Goal: Communication & Community: Ask a question

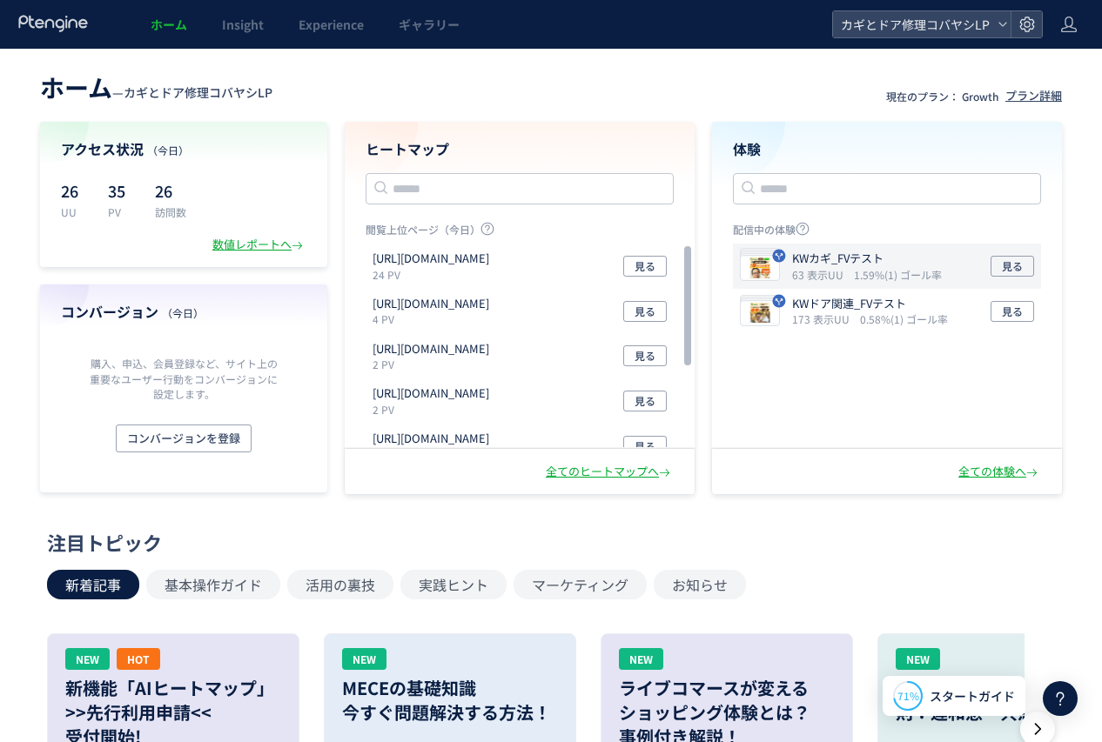
click at [874, 261] on p "KWカギ_FVテスト" at bounding box center [863, 259] width 143 height 17
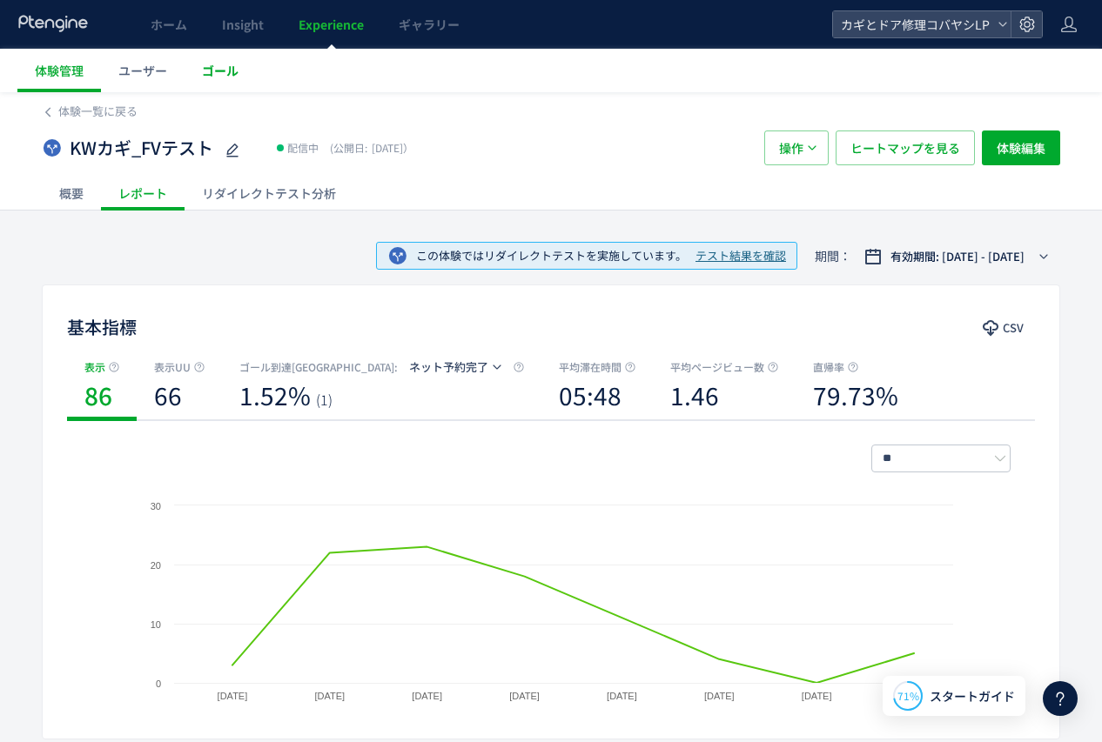
click at [238, 64] on link "ゴール" at bounding box center [219, 71] width 71 height 44
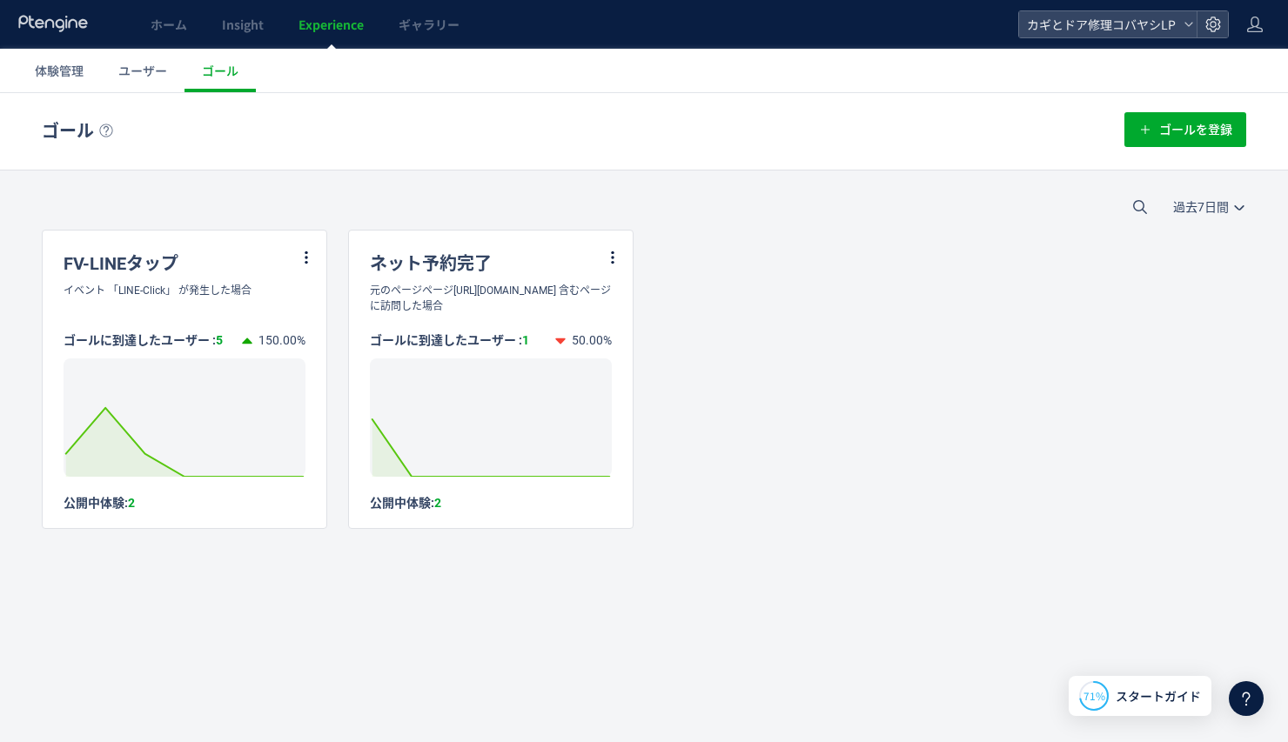
click at [191, 219] on div "過去7日間 今日 過去7日間 過去30日間" at bounding box center [644, 206] width 1288 height 45
click at [125, 265] on div "FV-LINEタップ" at bounding box center [185, 257] width 284 height 52
click at [308, 260] on icon at bounding box center [306, 258] width 16 height 16
click at [289, 298] on li "編集" at bounding box center [285, 300] width 59 height 31
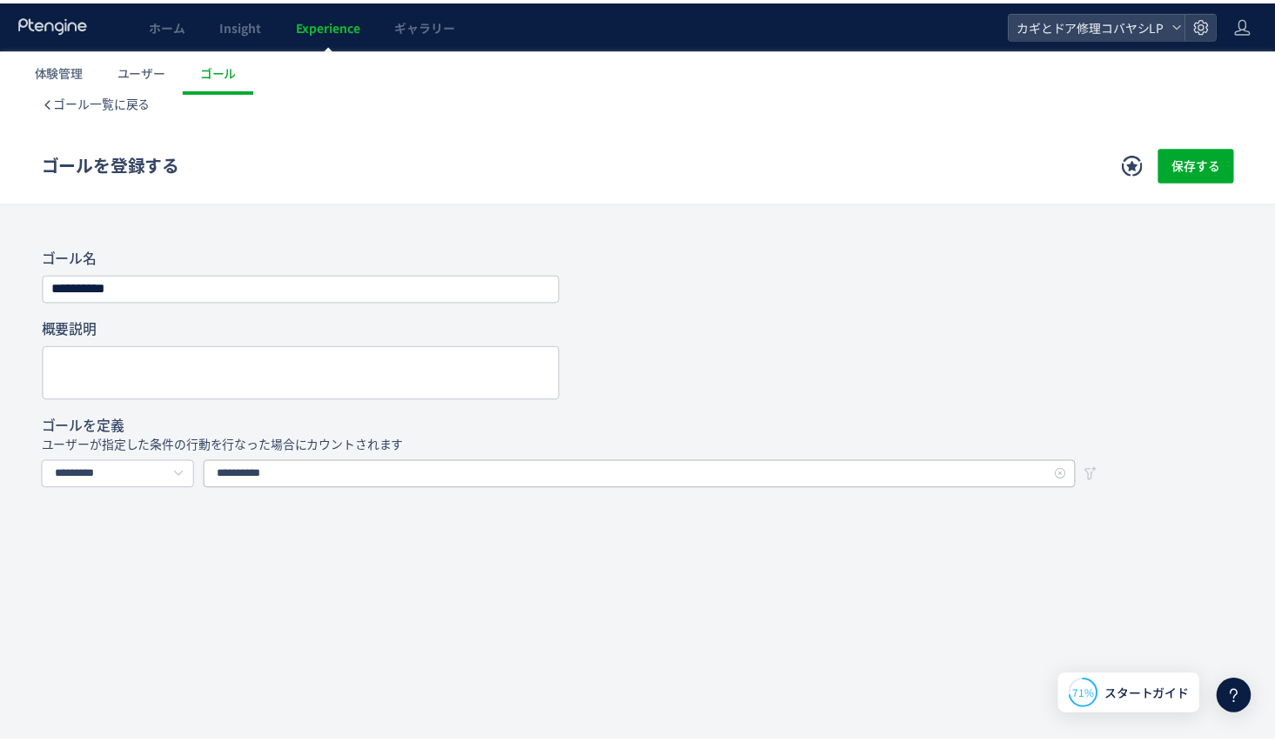
scroll to position [17, 0]
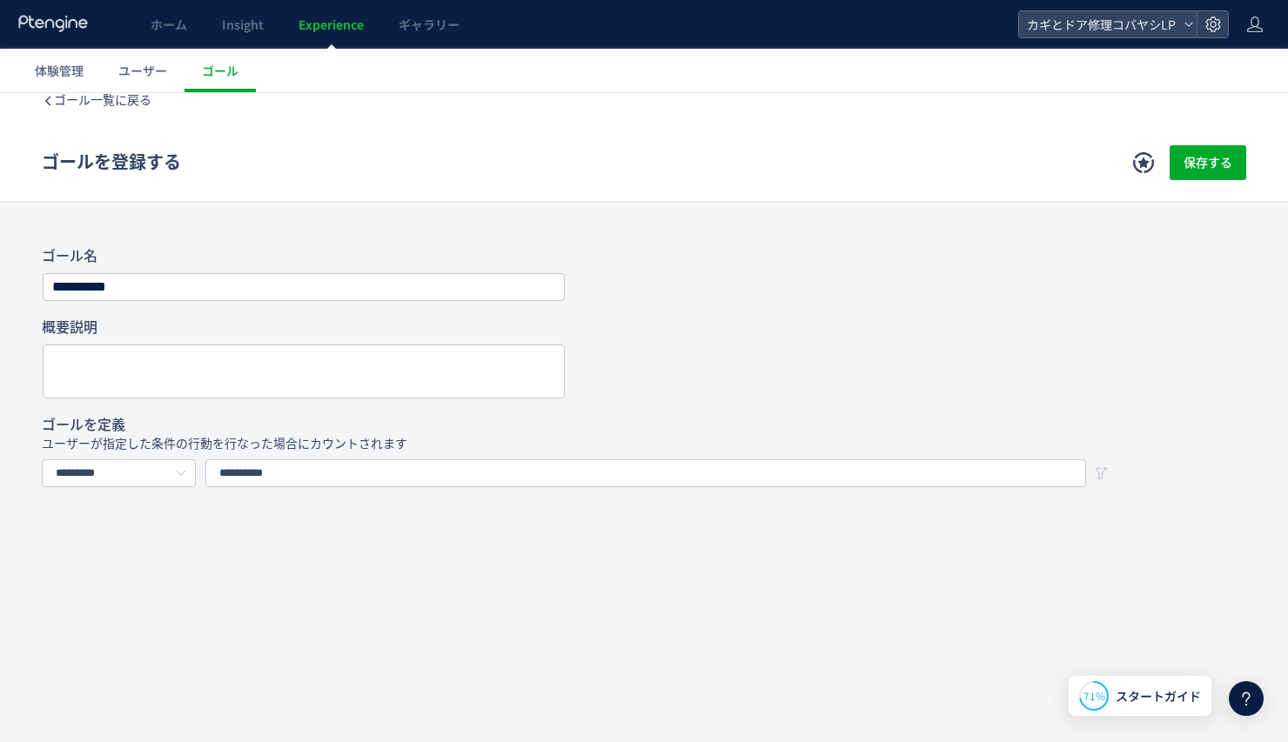
click at [506, 570] on div "**********" at bounding box center [644, 410] width 1288 height 669
click at [171, 19] on span "ホーム" at bounding box center [169, 24] width 37 height 17
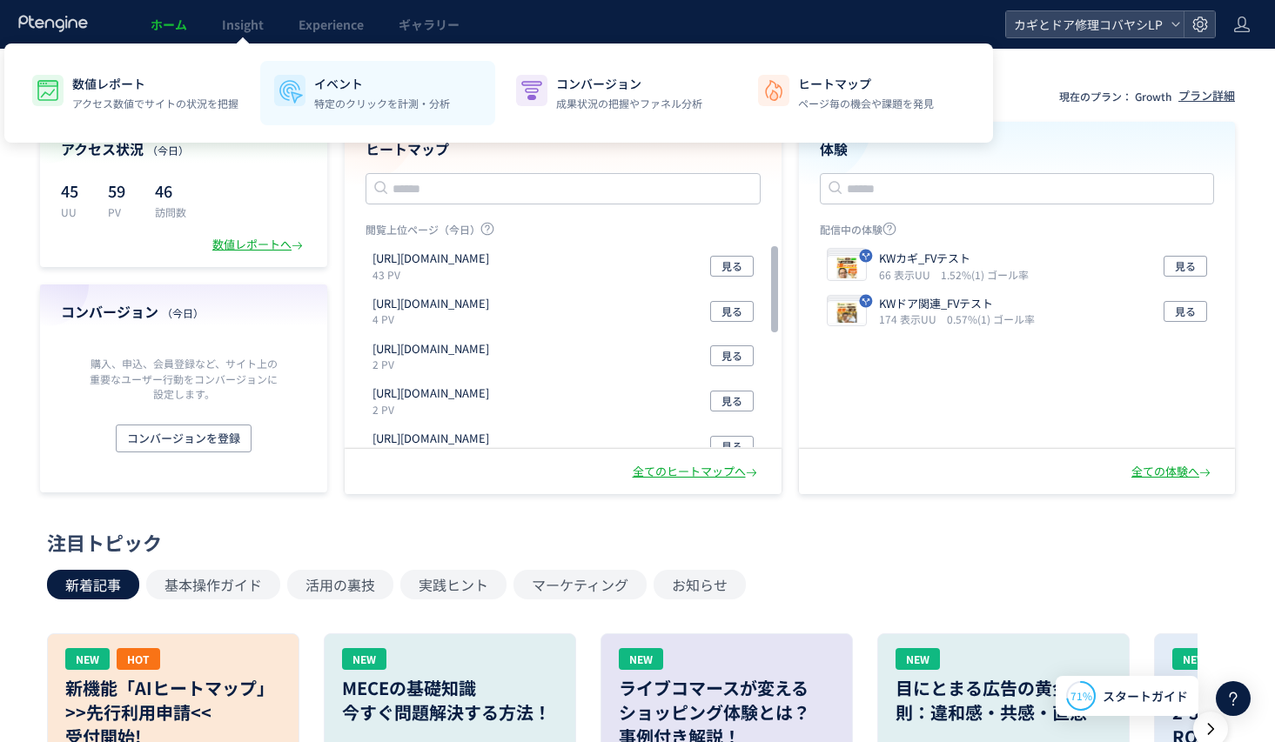
click at [346, 104] on p "特定のクリックを計測・分析" at bounding box center [382, 104] width 136 height 16
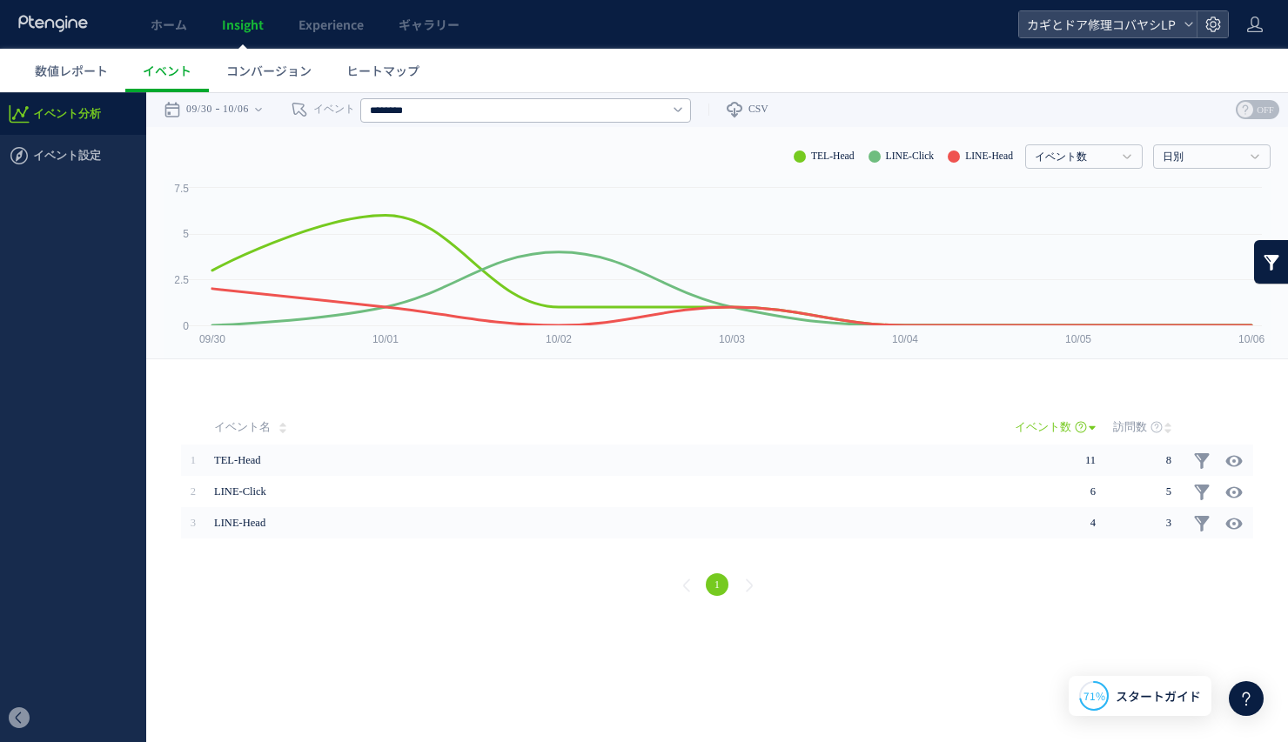
click at [1101, 38] on header "ホーム Insight Experience ギャラリー カギとドア修理コバヤシLP" at bounding box center [644, 24] width 1288 height 49
click at [1101, 40] on header "ホーム Insight Experience ギャラリー カギとドア修理コバヤシLP" at bounding box center [644, 24] width 1288 height 49
click at [1101, 29] on use at bounding box center [1212, 24] width 15 height 15
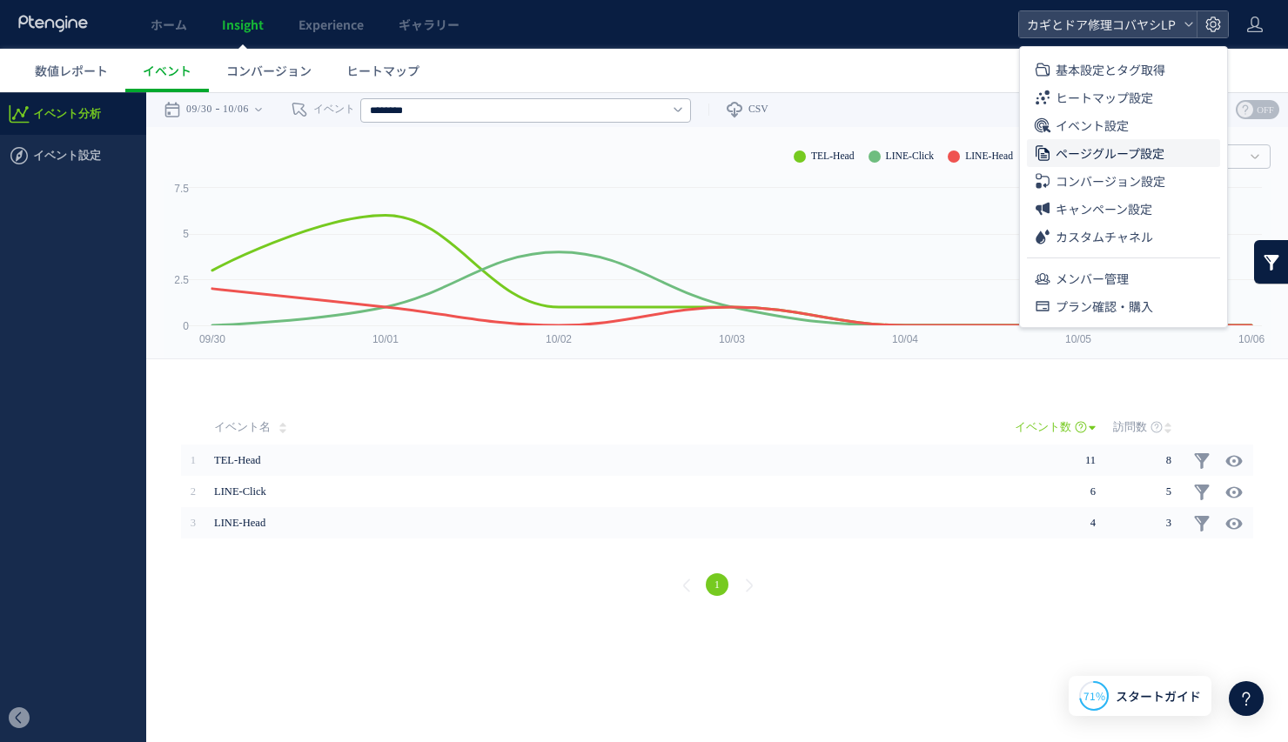
click at [1101, 139] on span "ページグループ設定" at bounding box center [1109, 153] width 109 height 28
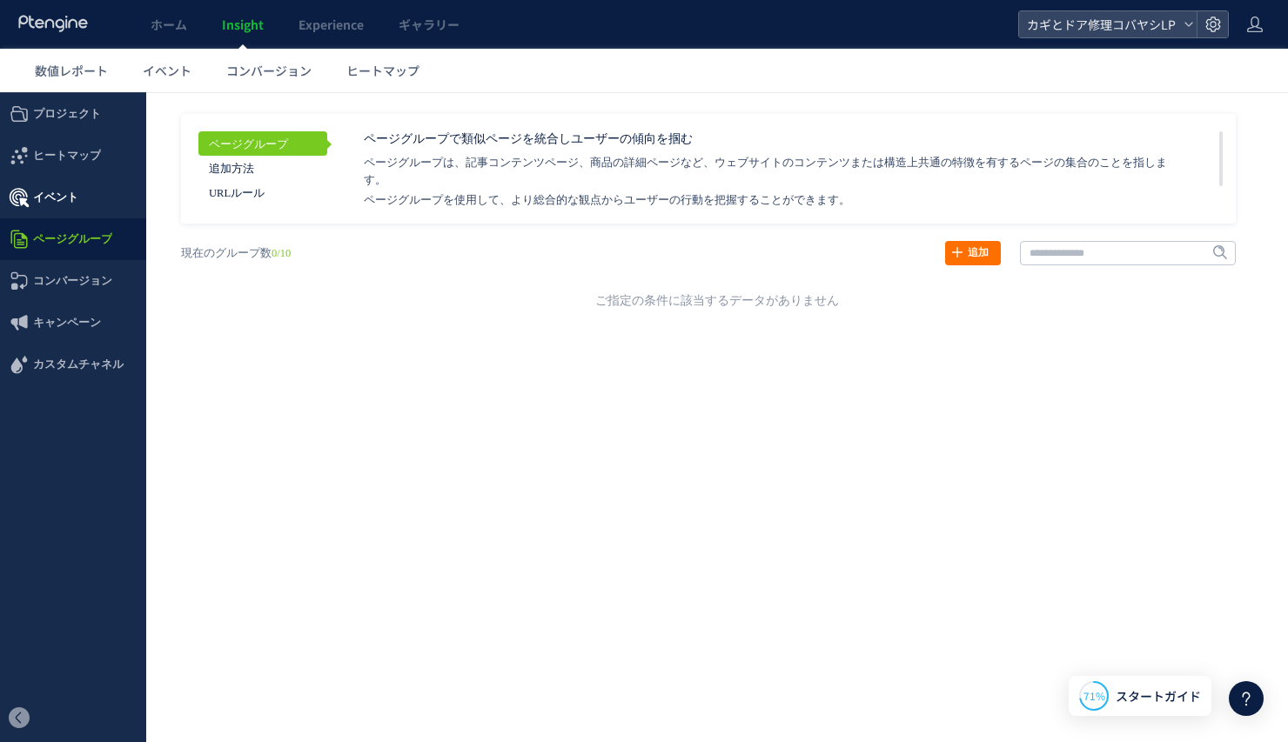
click at [77, 200] on span "イベント" at bounding box center [73, 198] width 146 height 42
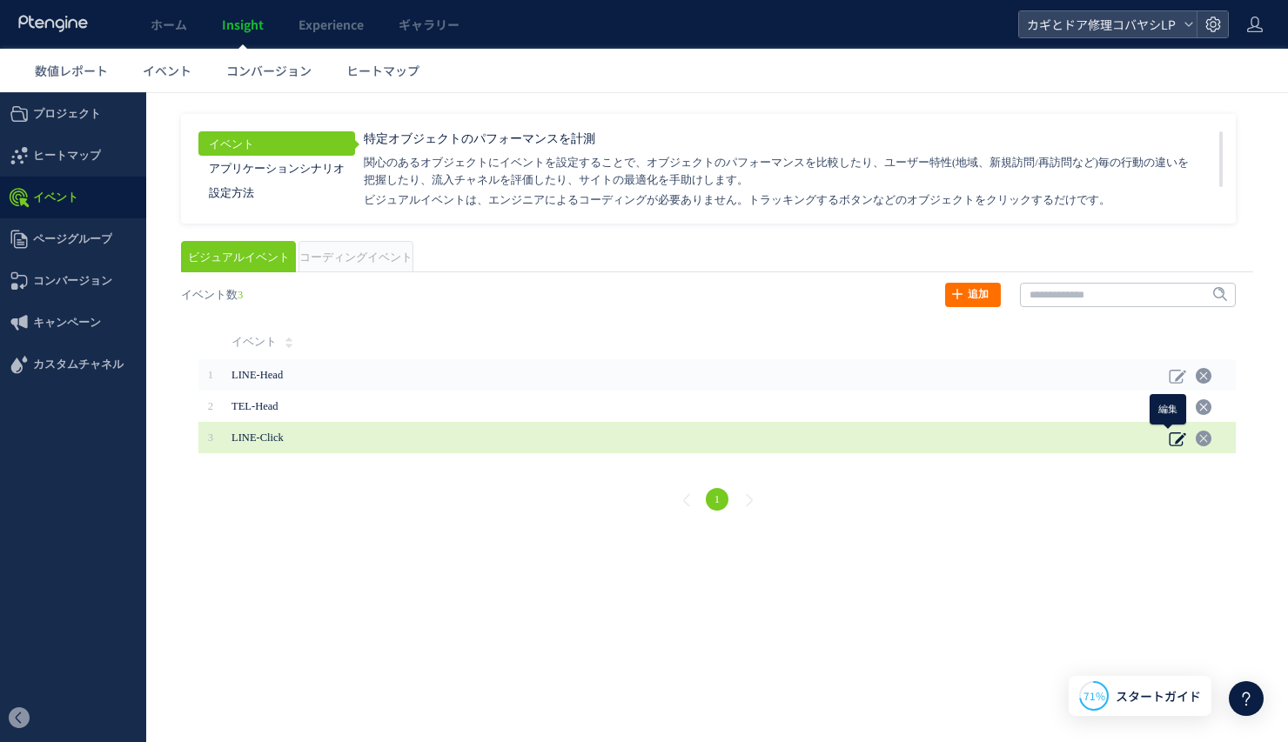
click at [1101, 438] on use at bounding box center [1177, 439] width 17 height 14
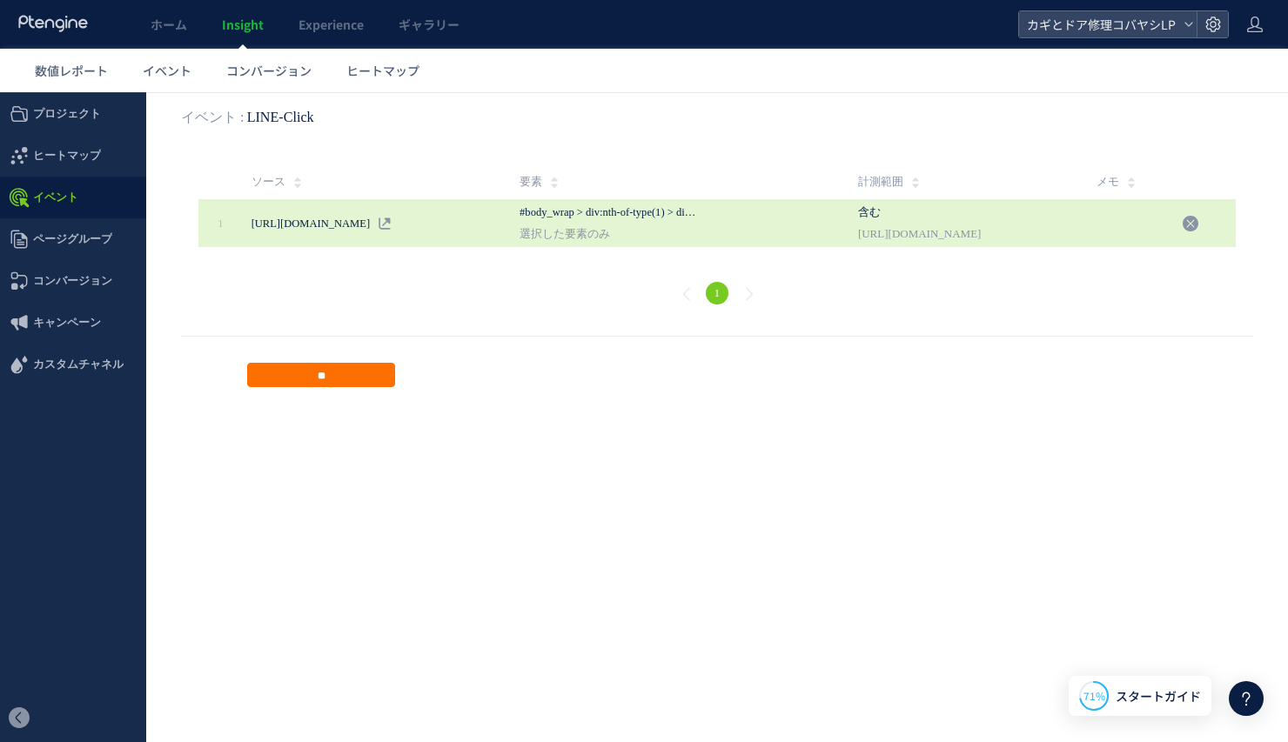
click at [1016, 218] on span "含む" at bounding box center [947, 210] width 178 height 22
click at [685, 218] on span "#body_wrap > div:nth-of-type(1) > div:nth-of-type(1) > main:nth-of-type(1) > se…" at bounding box center [608, 210] width 178 height 22
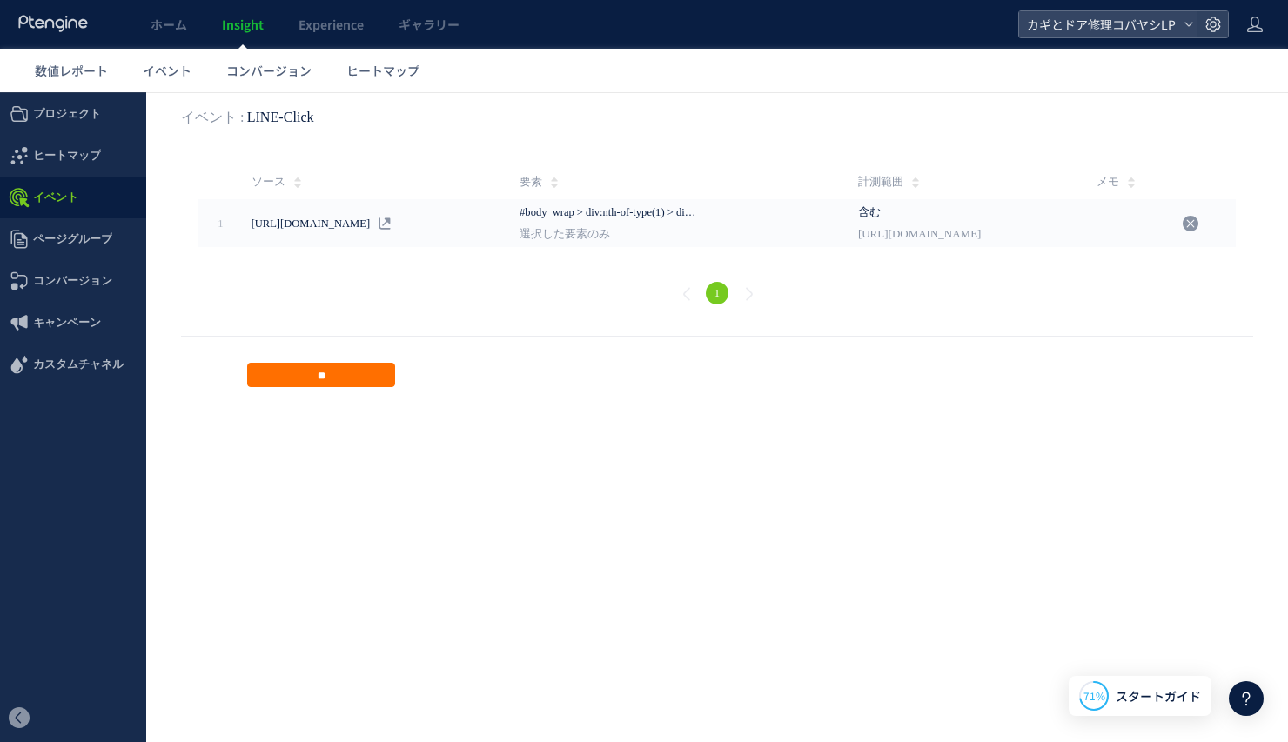
drag, startPoint x: 431, startPoint y: 477, endPoint x: 400, endPoint y: 419, distance: 65.0
click at [431, 418] on html ".cls-1 { fill-rule: evenodd; } .cls-1 { fill: #ececec; } .cls-2 { fill: #929292…" at bounding box center [644, 254] width 1288 height 325
click at [330, 365] on input "**" at bounding box center [321, 375] width 148 height 24
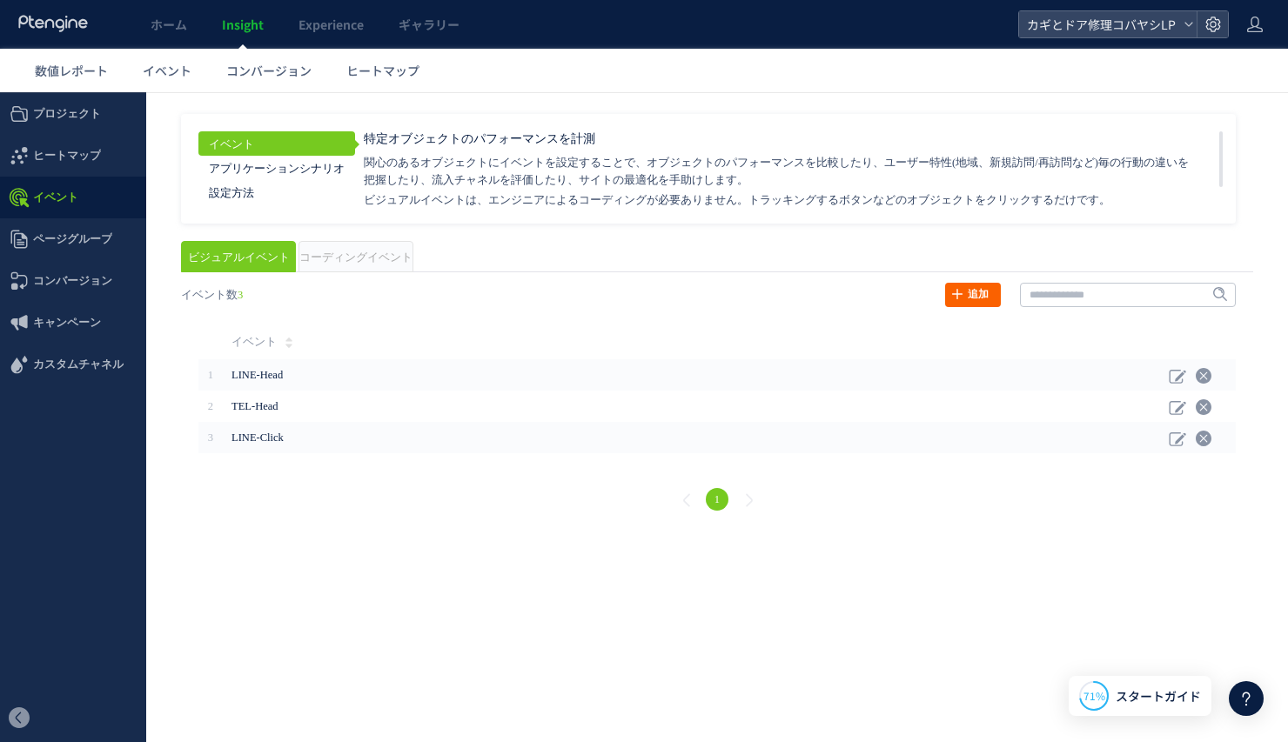
click at [975, 291] on link "追加" at bounding box center [973, 295] width 56 height 24
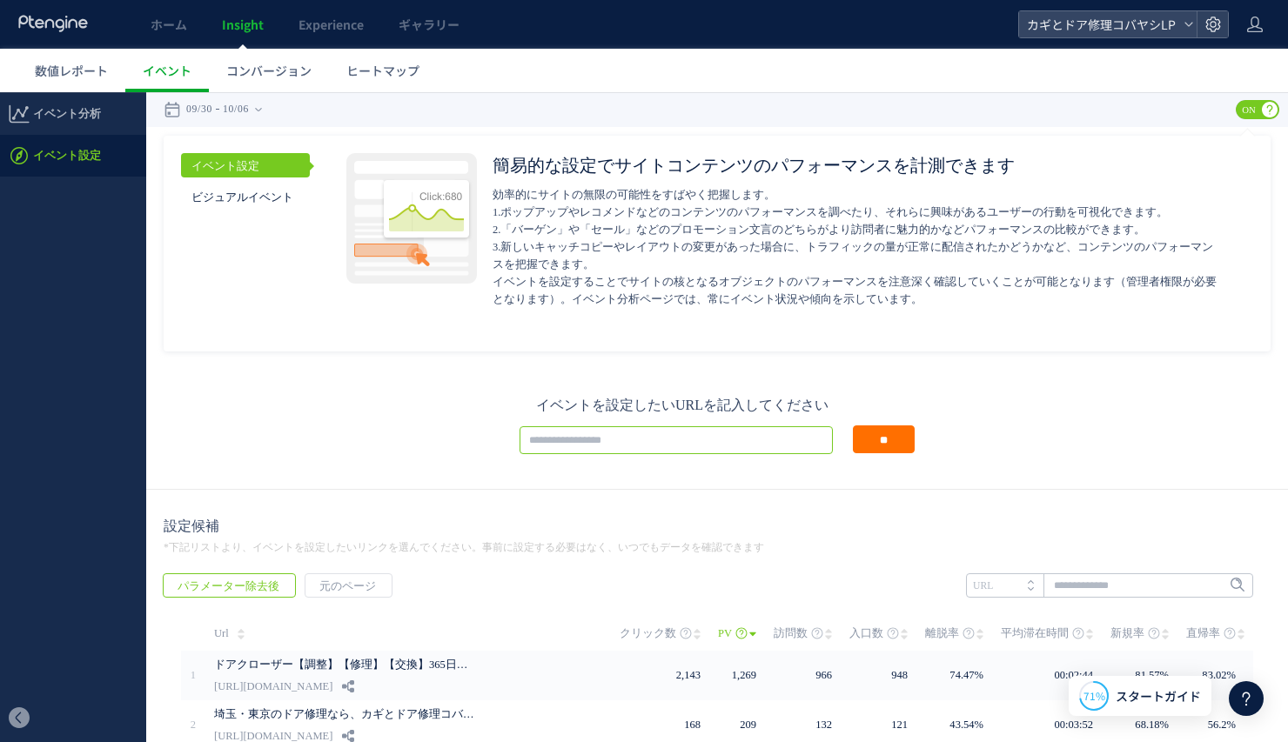
click at [570, 441] on input "text" at bounding box center [675, 440] width 313 height 28
drag, startPoint x: 625, startPoint y: 431, endPoint x: 771, endPoint y: 437, distance: 146.3
click at [692, 444] on input "**********" at bounding box center [675, 440] width 313 height 28
paste input "**********"
type input "**********"
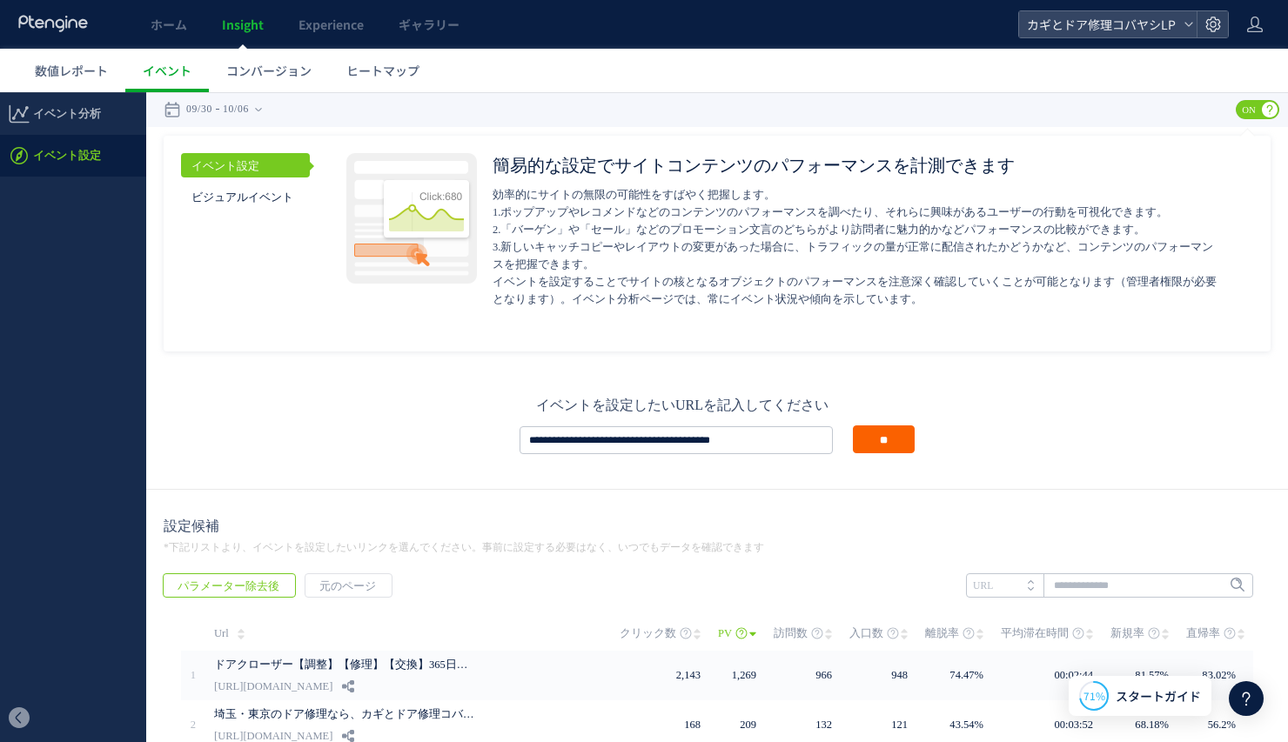
click at [857, 439] on input "**" at bounding box center [884, 440] width 62 height 28
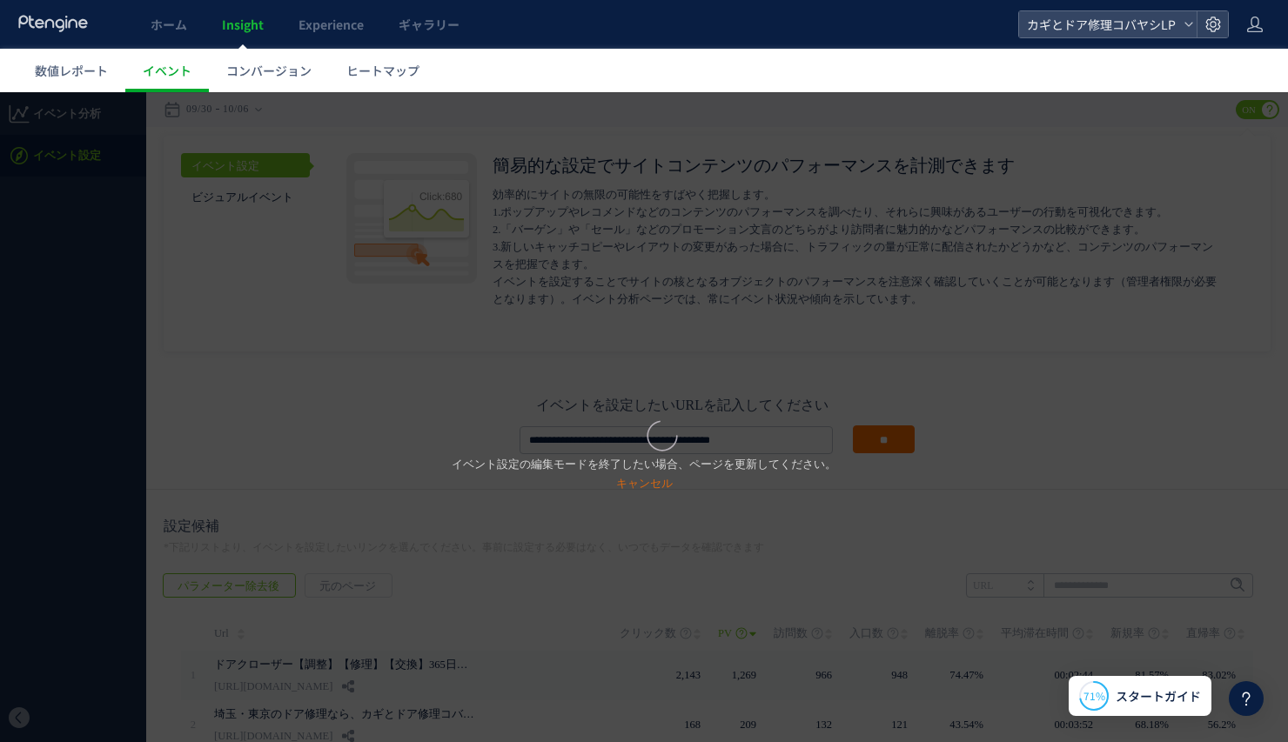
click at [614, 181] on div "イベント設定の編集モードを終了したい場合、ページを更新してください。 キャンセル" at bounding box center [644, 417] width 1288 height 650
click at [646, 481] on link "キャンセル" at bounding box center [644, 483] width 57 height 13
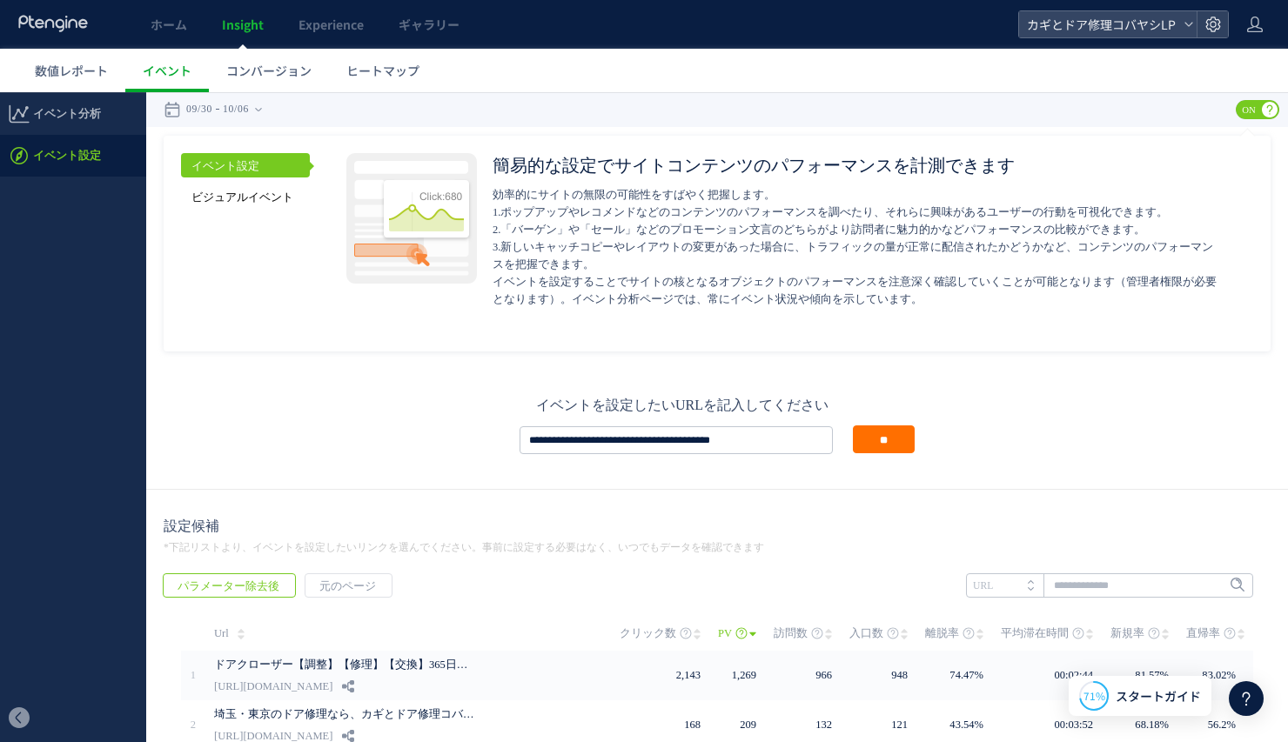
click at [230, 204] on link "ビジュアルイベント" at bounding box center [245, 196] width 129 height 24
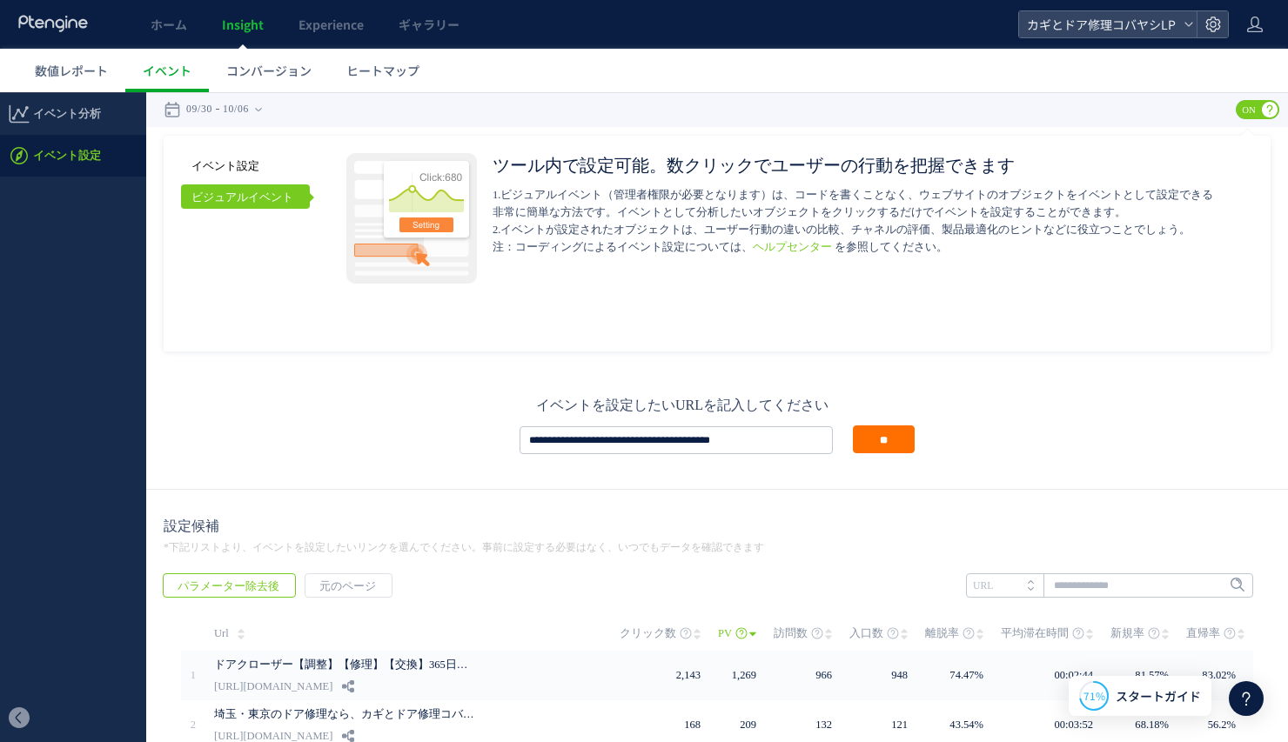
click at [234, 170] on link "イベント設定" at bounding box center [245, 165] width 129 height 24
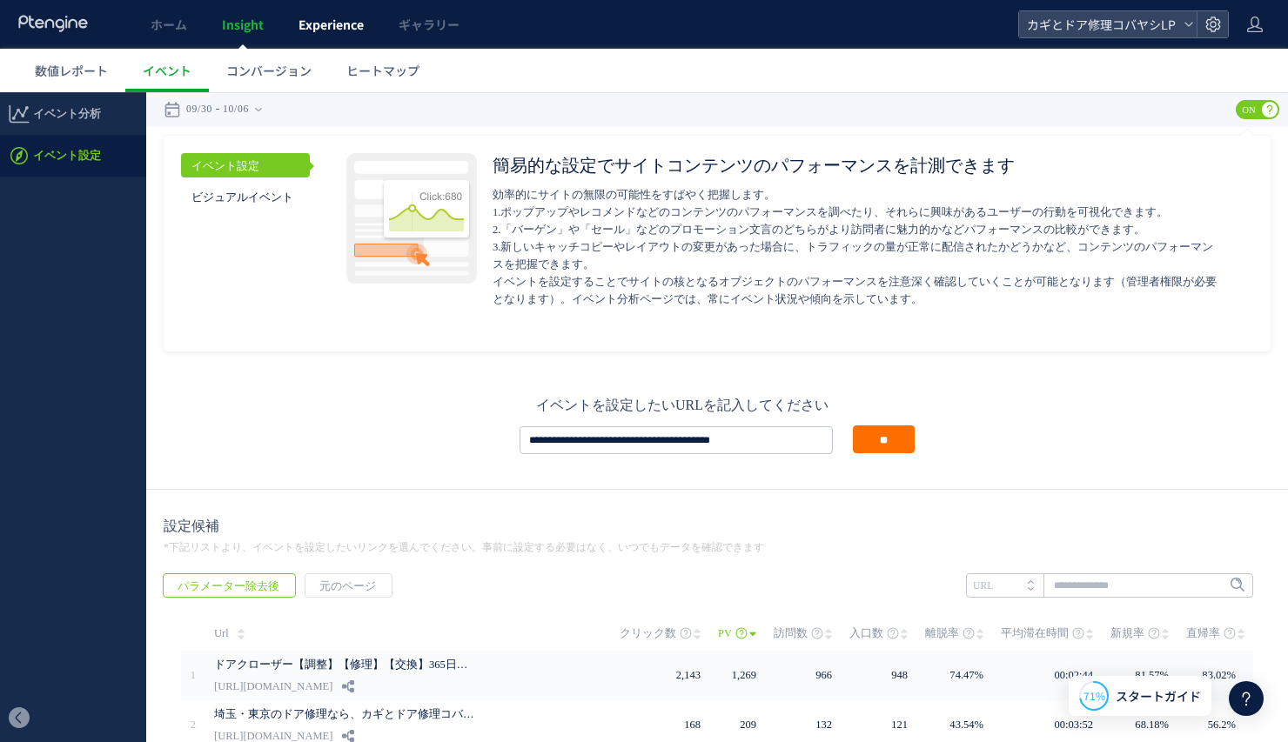
click at [338, 19] on span "Experience" at bounding box center [330, 24] width 65 height 17
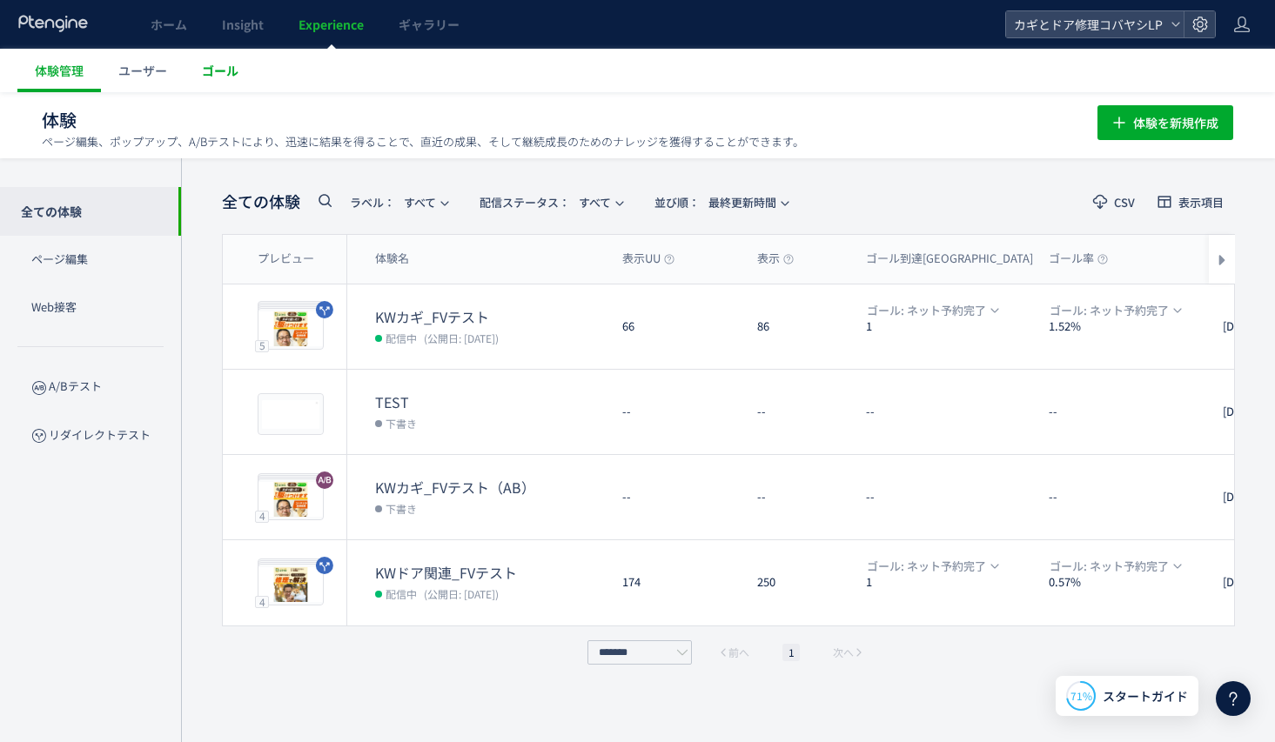
click at [200, 72] on link "ゴール" at bounding box center [219, 71] width 71 height 44
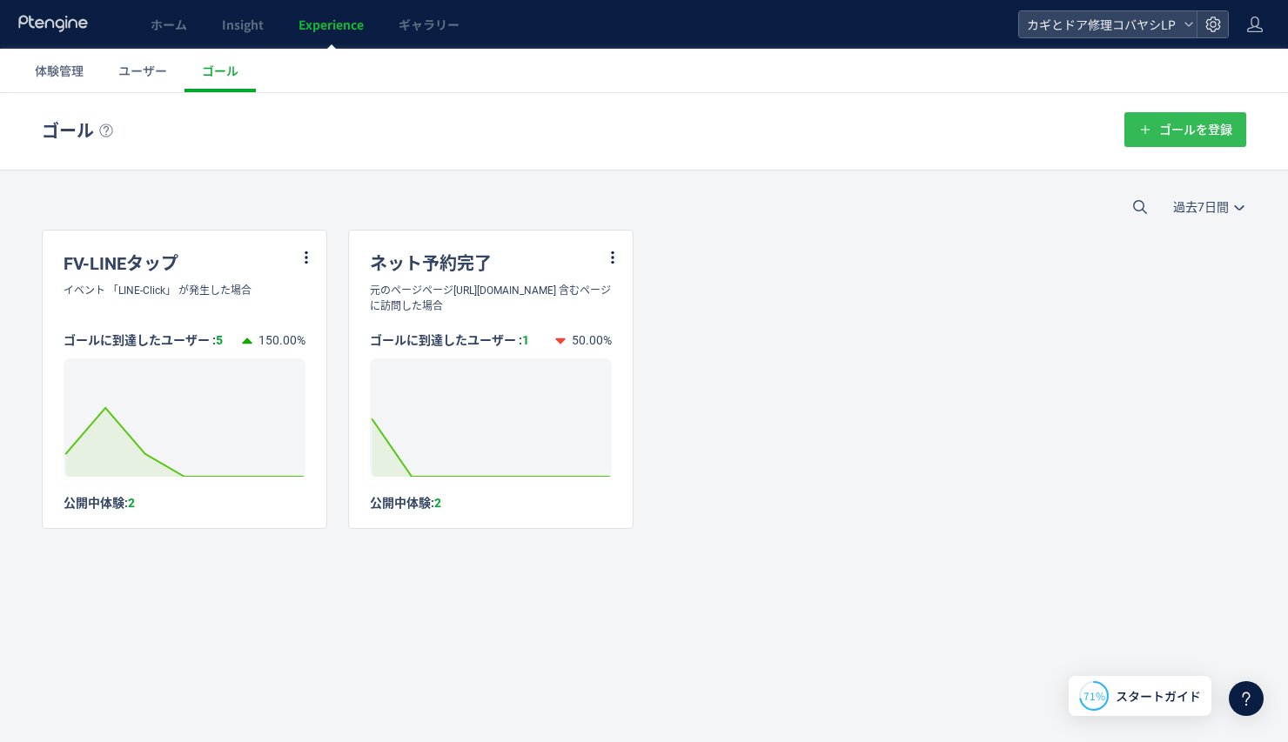
click at [1101, 121] on span "ゴールを登録" at bounding box center [1195, 129] width 73 height 35
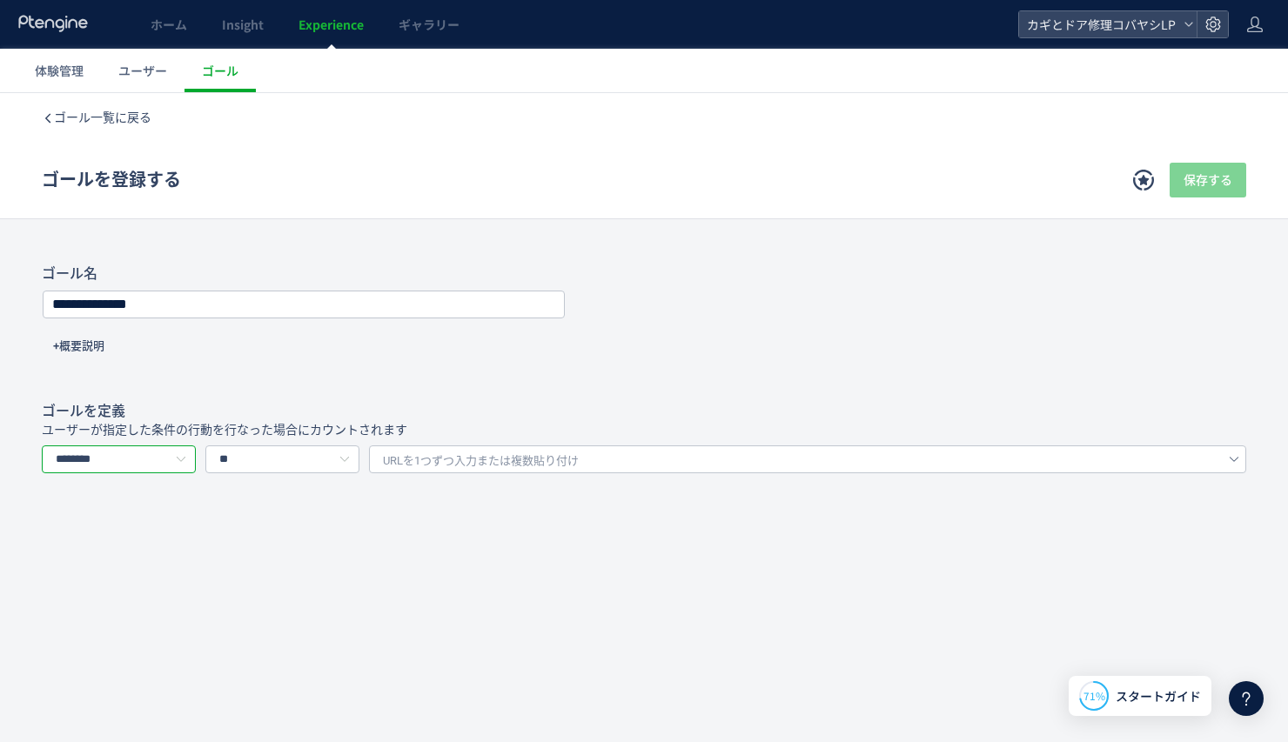
click at [154, 449] on input "********" at bounding box center [119, 460] width 154 height 28
click at [139, 502] on span "URLで指定する" at bounding box center [102, 505] width 84 height 14
click at [151, 459] on input "********" at bounding box center [119, 460] width 154 height 28
click at [535, 553] on div "**********" at bounding box center [644, 405] width 1288 height 624
click at [802, 312] on div "**********" at bounding box center [644, 305] width 1204 height 28
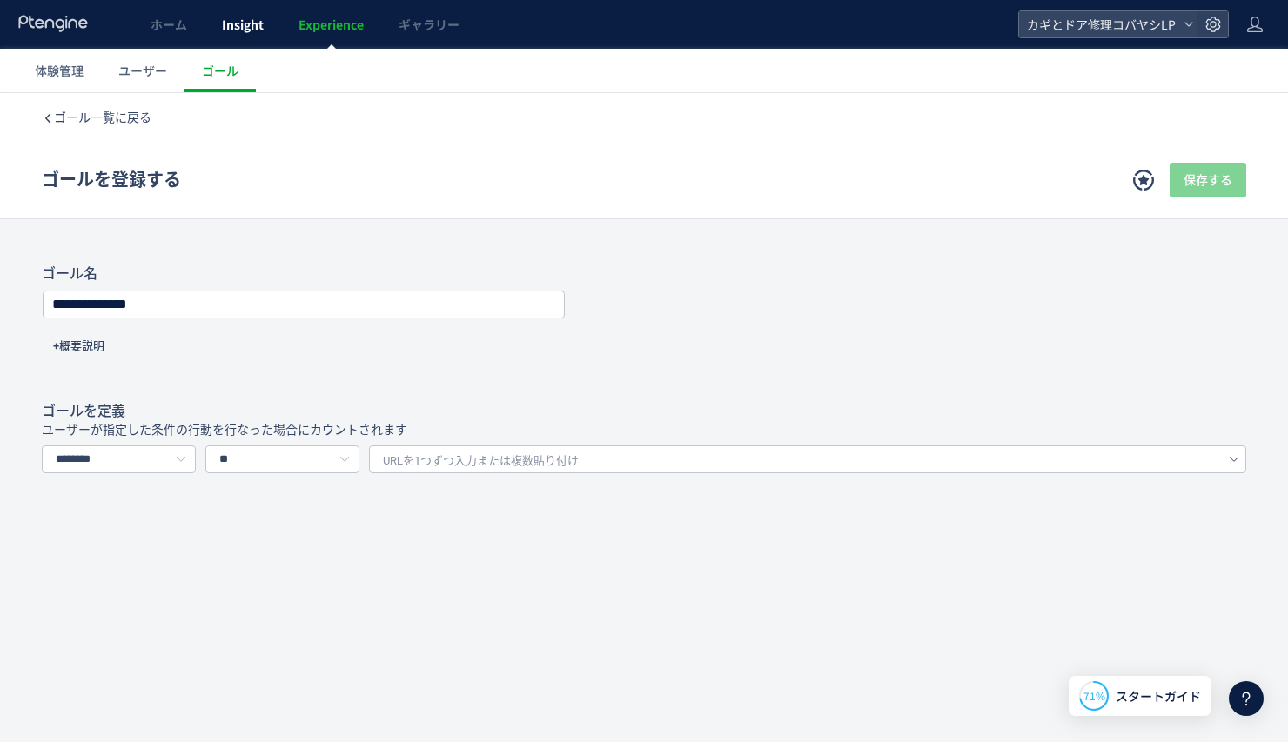
click at [248, 23] on span "Insight" at bounding box center [243, 24] width 42 height 17
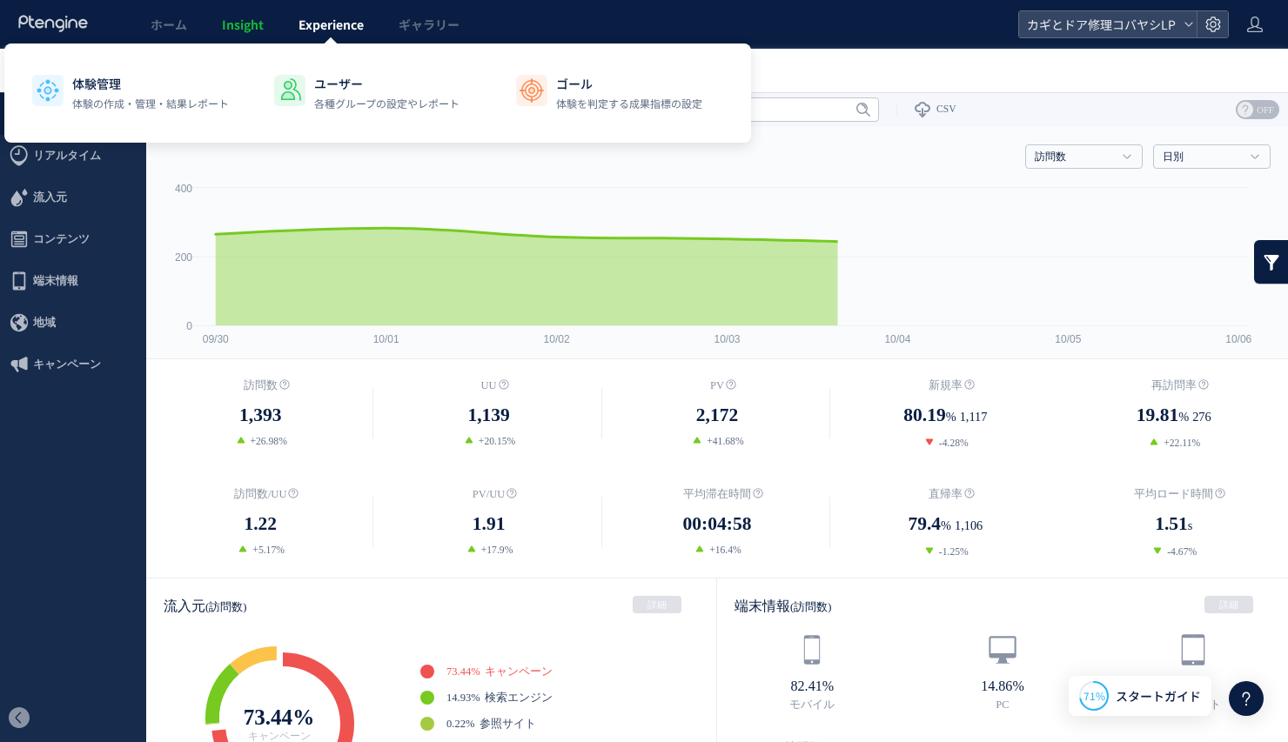
click at [328, 22] on span "Experience" at bounding box center [330, 24] width 65 height 17
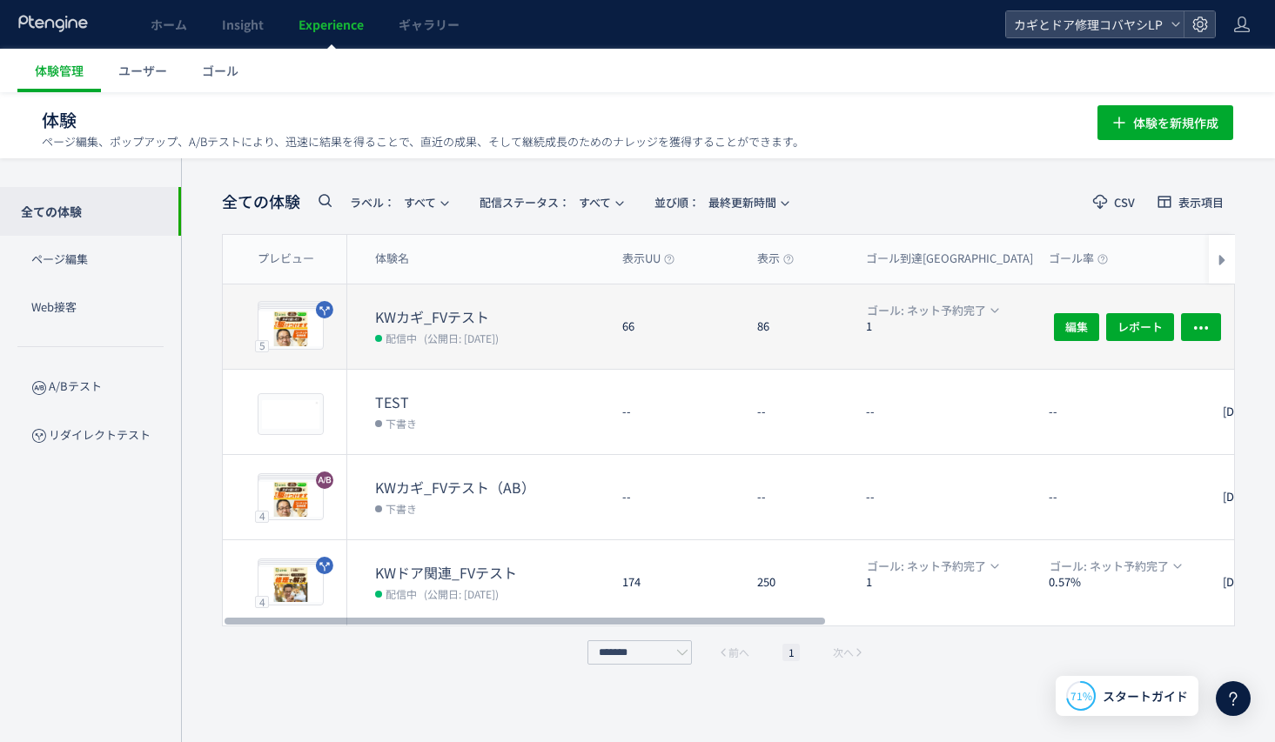
click at [421, 320] on dt "KWカギ_FVテスト" at bounding box center [491, 317] width 233 height 20
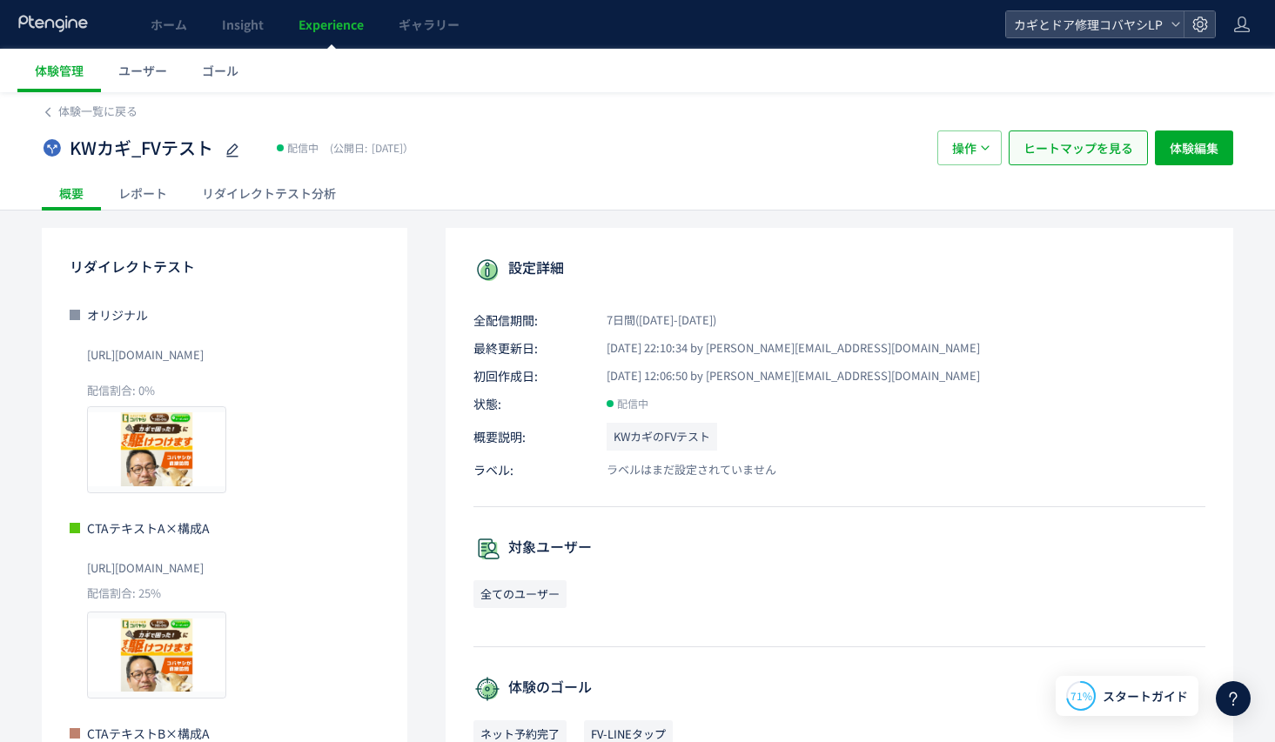
click at [1083, 144] on span "ヒートマップを見る" at bounding box center [1078, 148] width 110 height 35
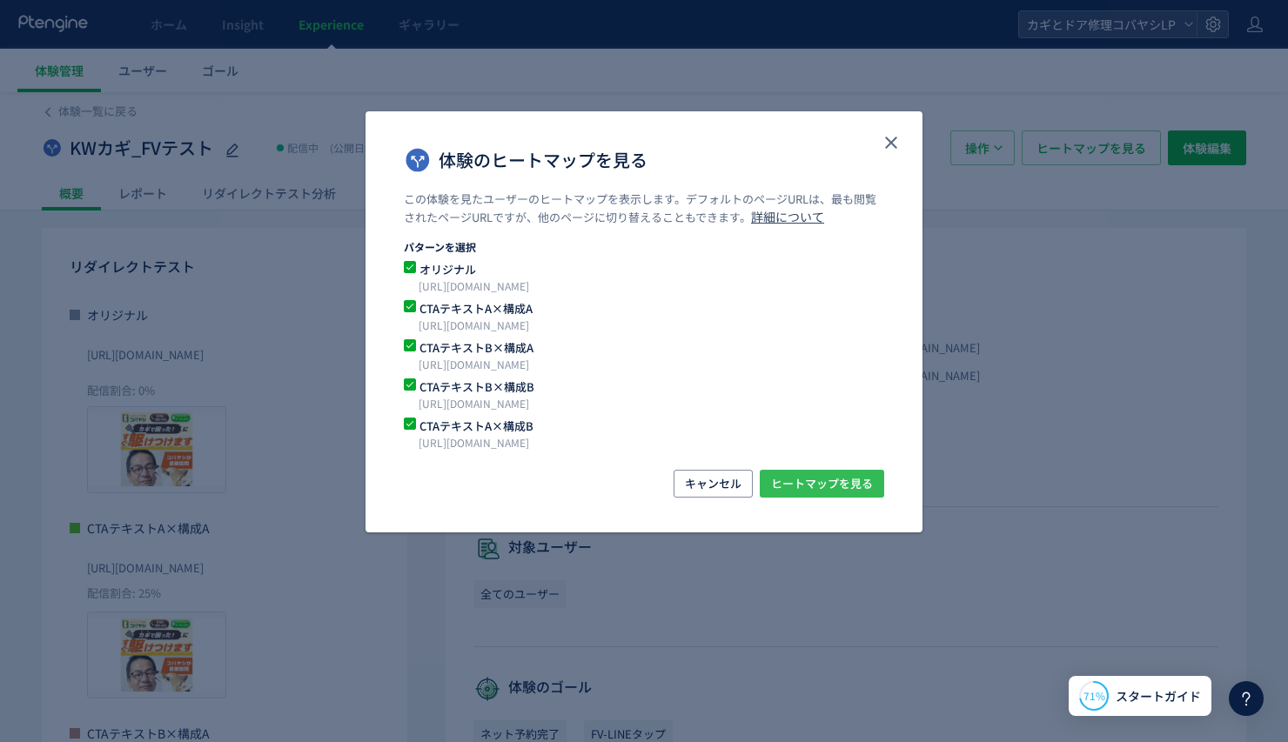
click at [801, 483] on span "ヒートマップを見る" at bounding box center [822, 484] width 102 height 28
click at [459, 275] on span "オリジナル" at bounding box center [633, 269] width 435 height 17
click at [798, 487] on span "ヒートマップを見る" at bounding box center [822, 484] width 102 height 28
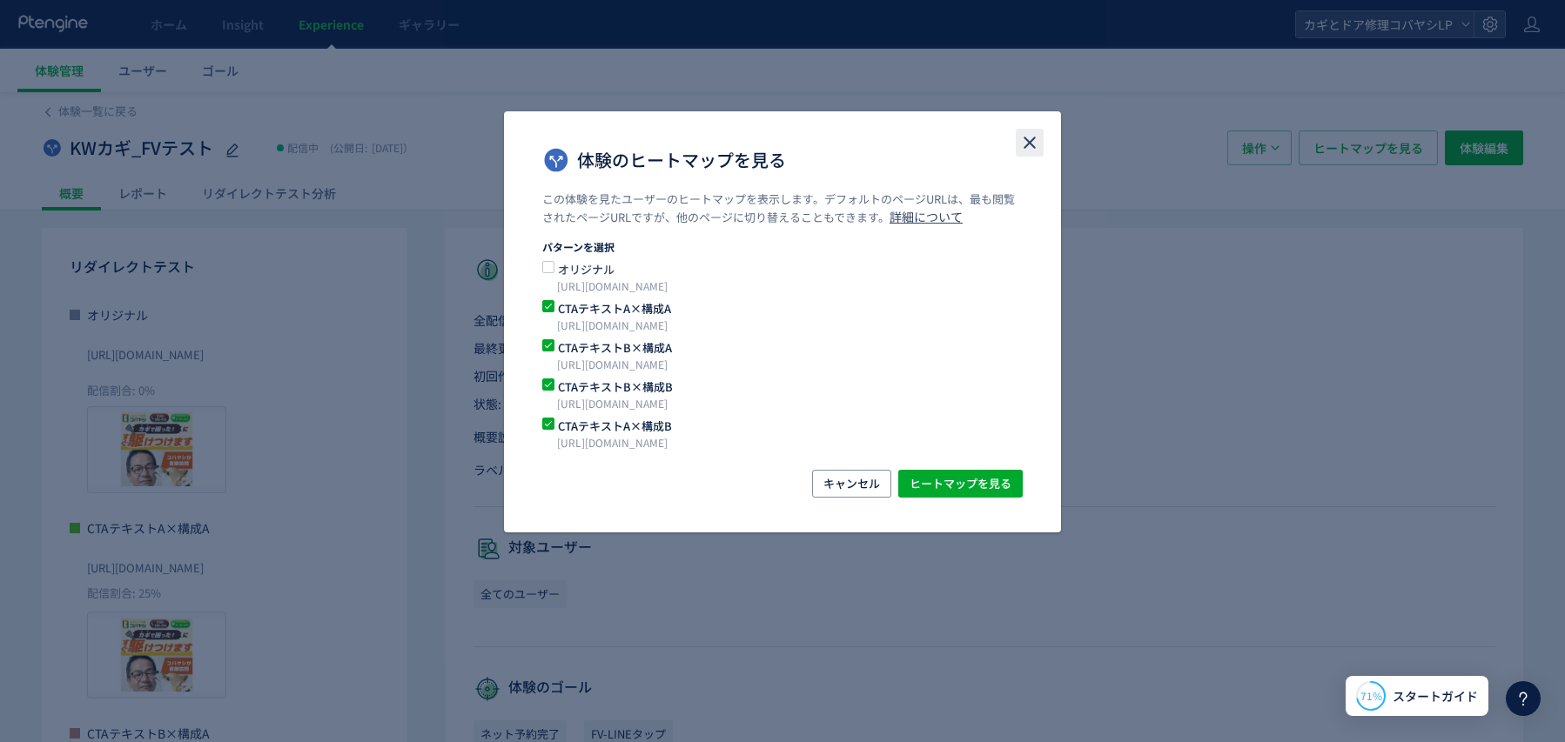
click at [1031, 137] on icon "close" at bounding box center [1029, 142] width 21 height 21
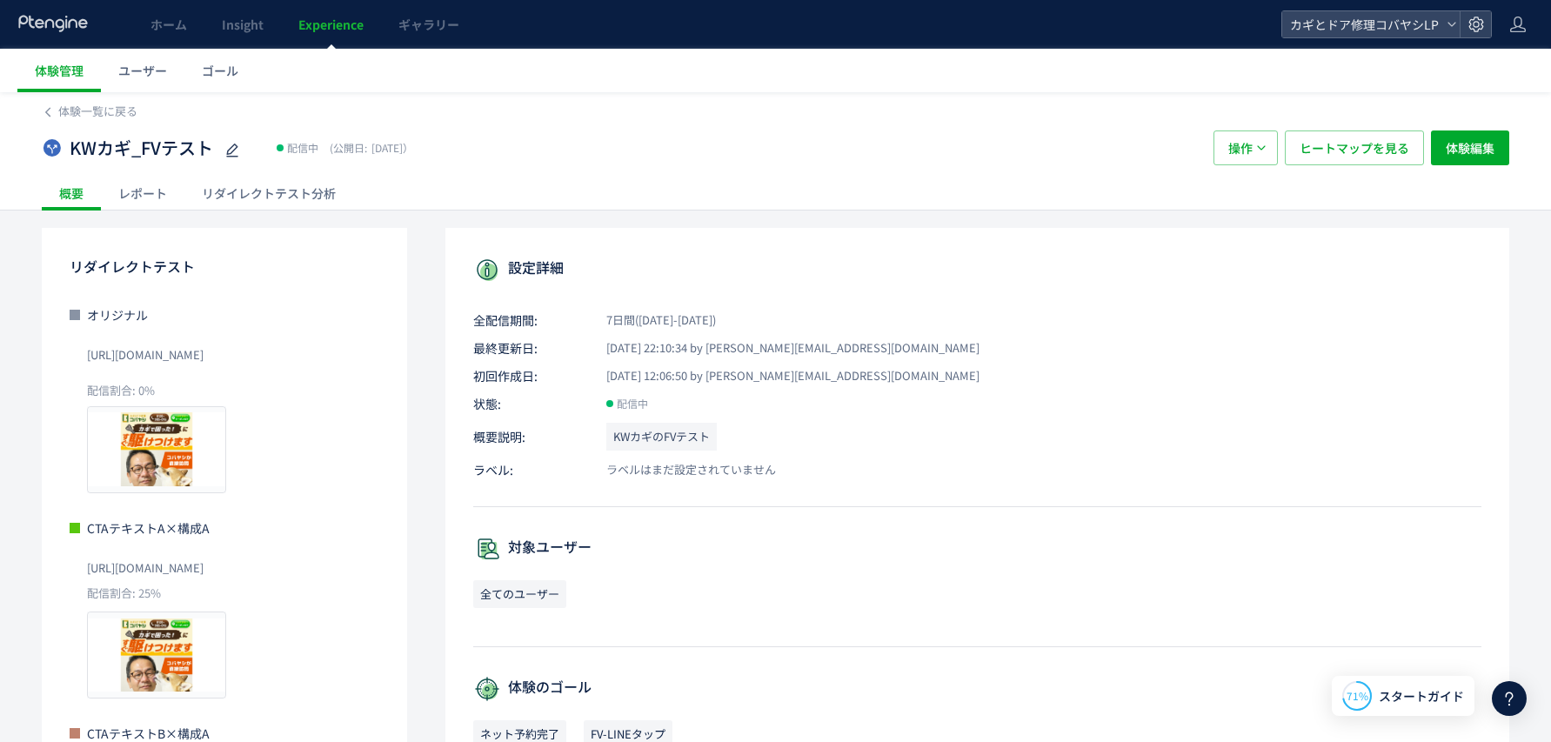
click at [334, 32] on span "Experience" at bounding box center [330, 24] width 65 height 17
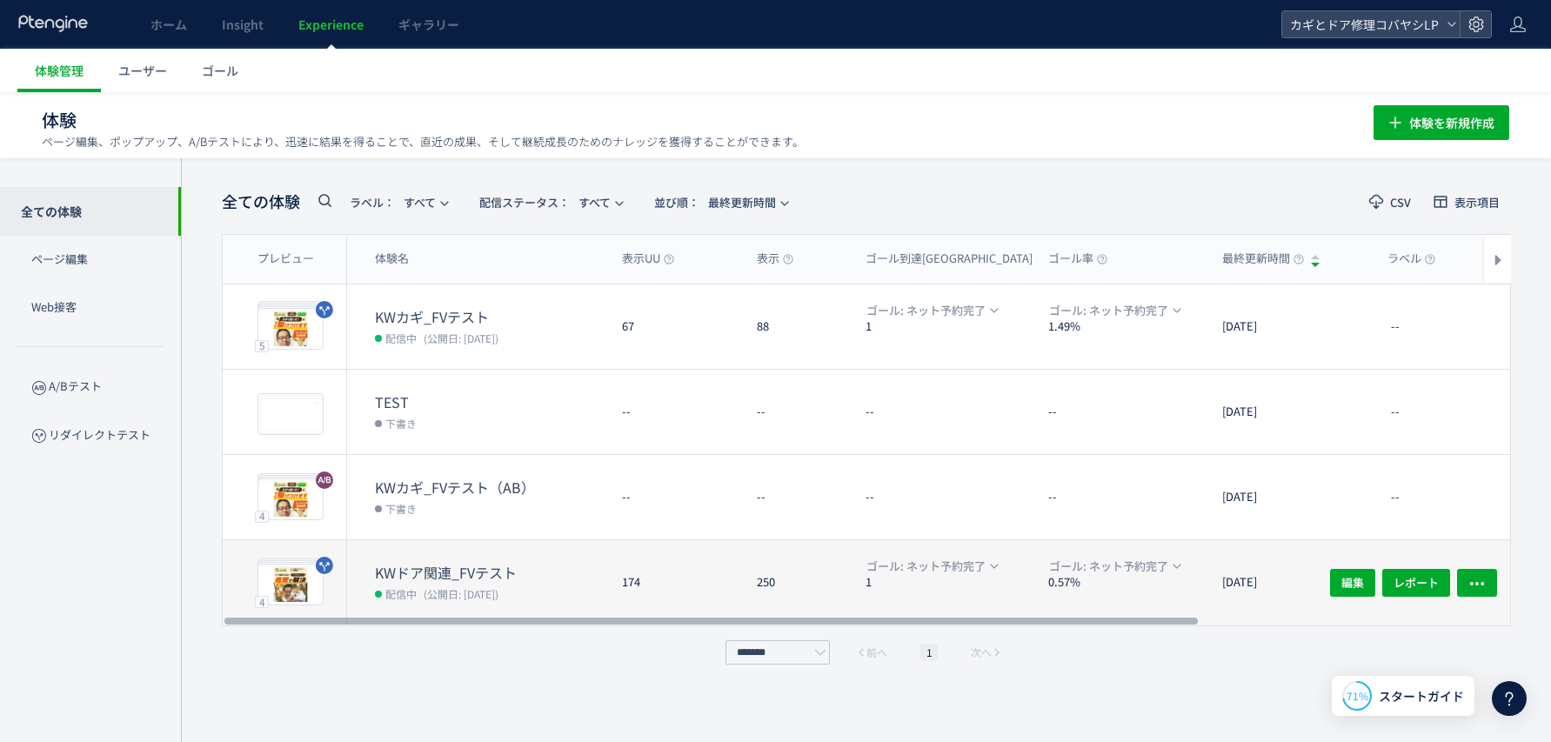
click at [721, 574] on div "174" at bounding box center [675, 582] width 135 height 85
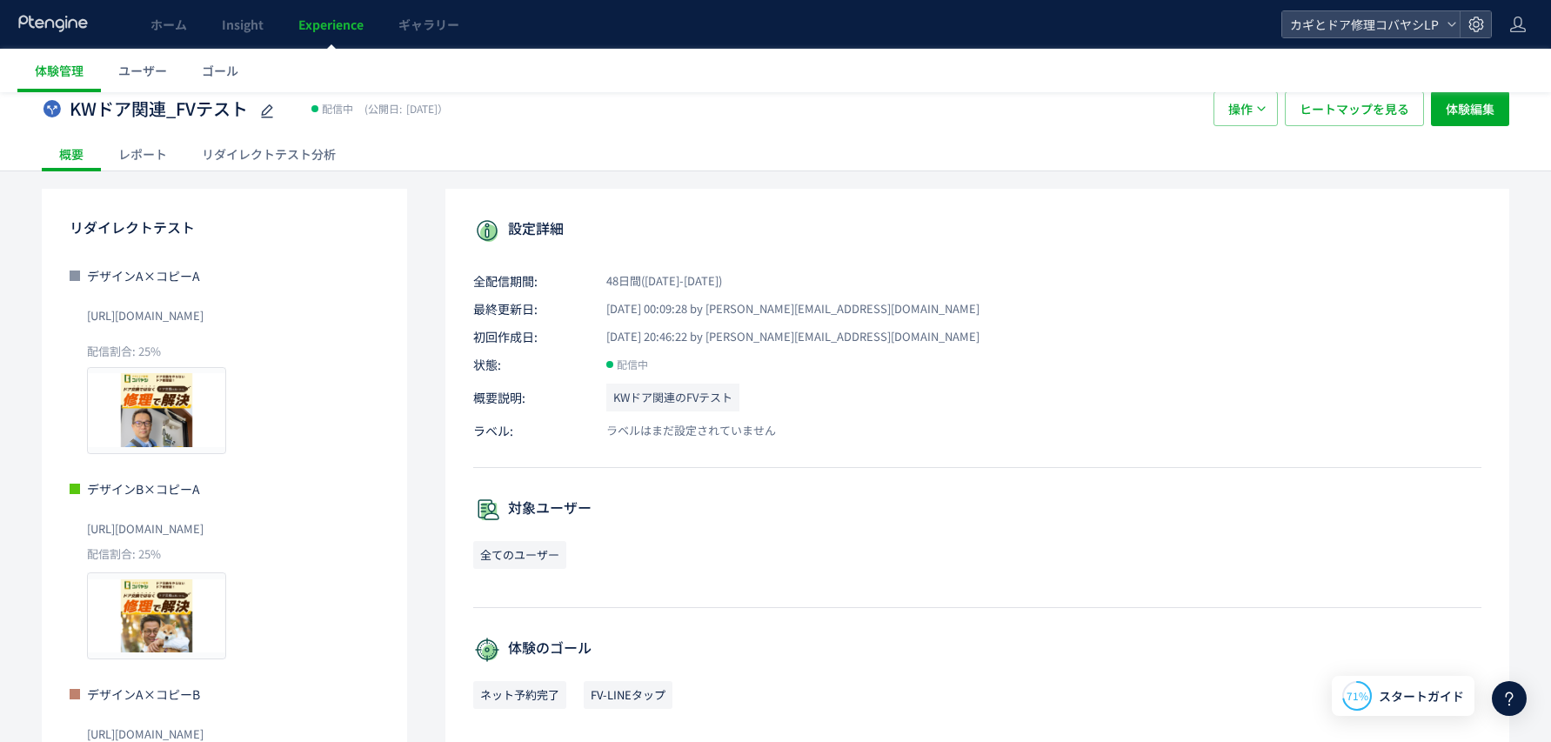
scroll to position [47, 0]
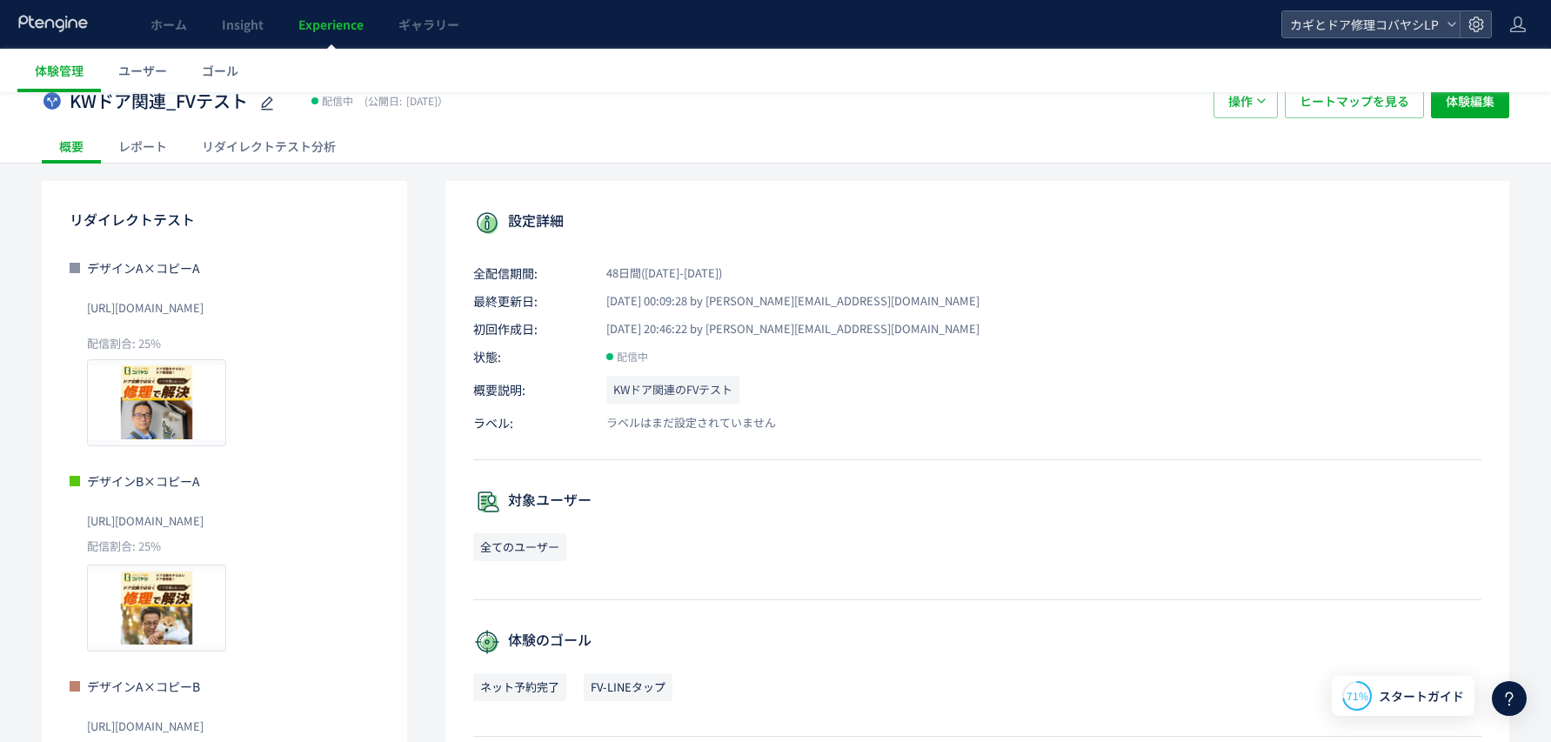
click at [253, 142] on div "リダイレクトテスト分析" at bounding box center [268, 146] width 169 height 35
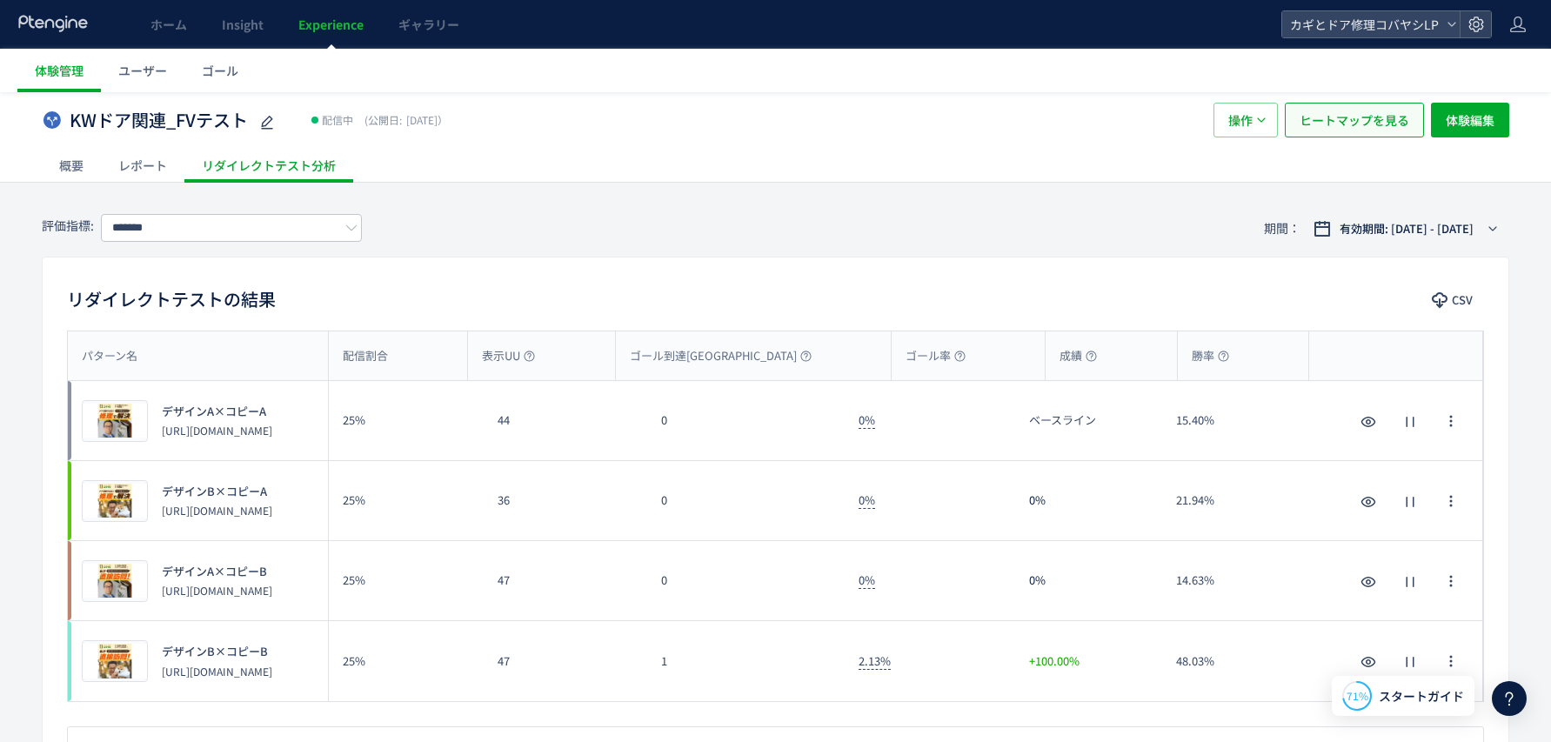
scroll to position [27, 0]
click at [1101, 124] on span "ヒートマップを見る" at bounding box center [1355, 121] width 110 height 35
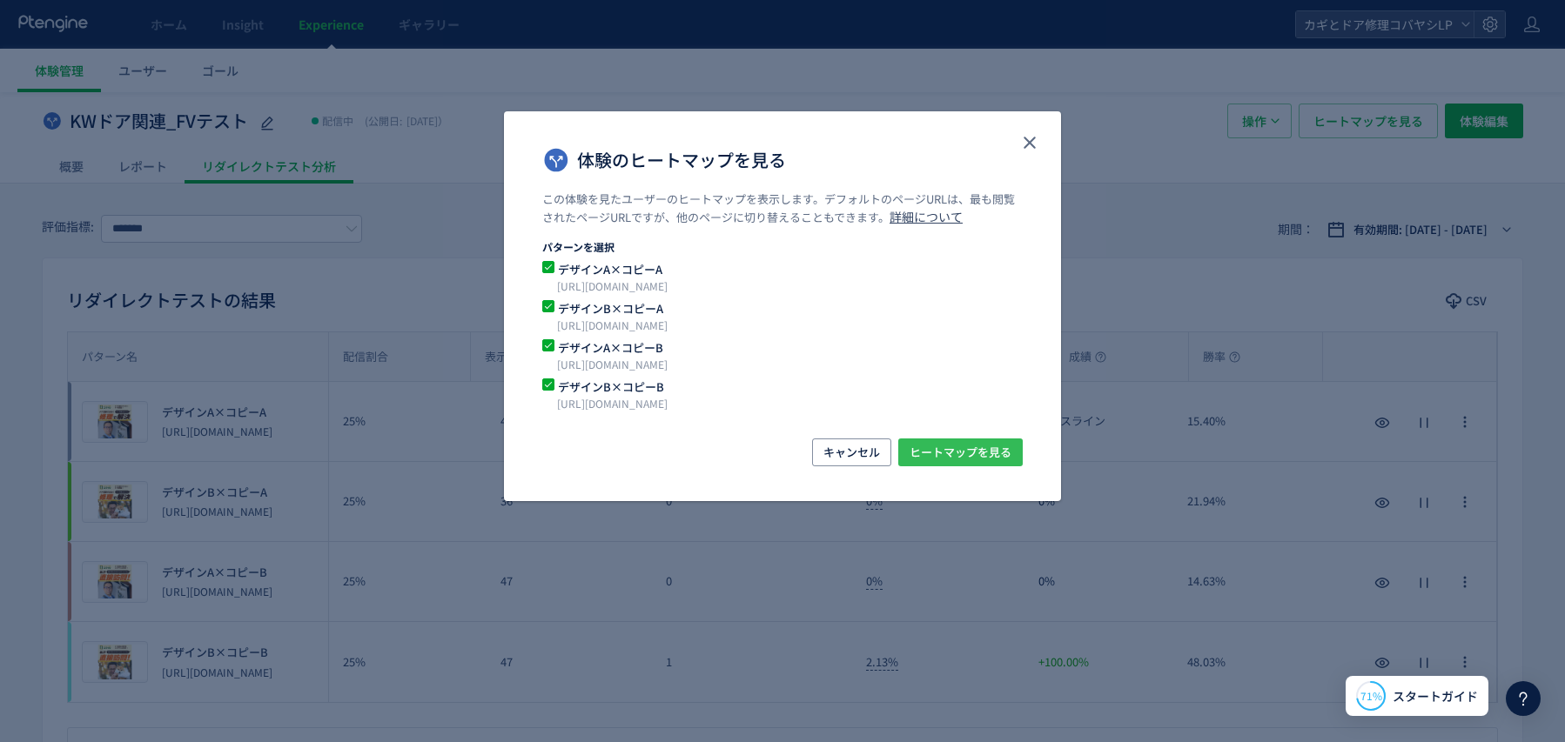
click at [925, 447] on span "ヒートマップを見る" at bounding box center [960, 453] width 102 height 28
click at [1029, 139] on icon "close" at bounding box center [1029, 142] width 21 height 21
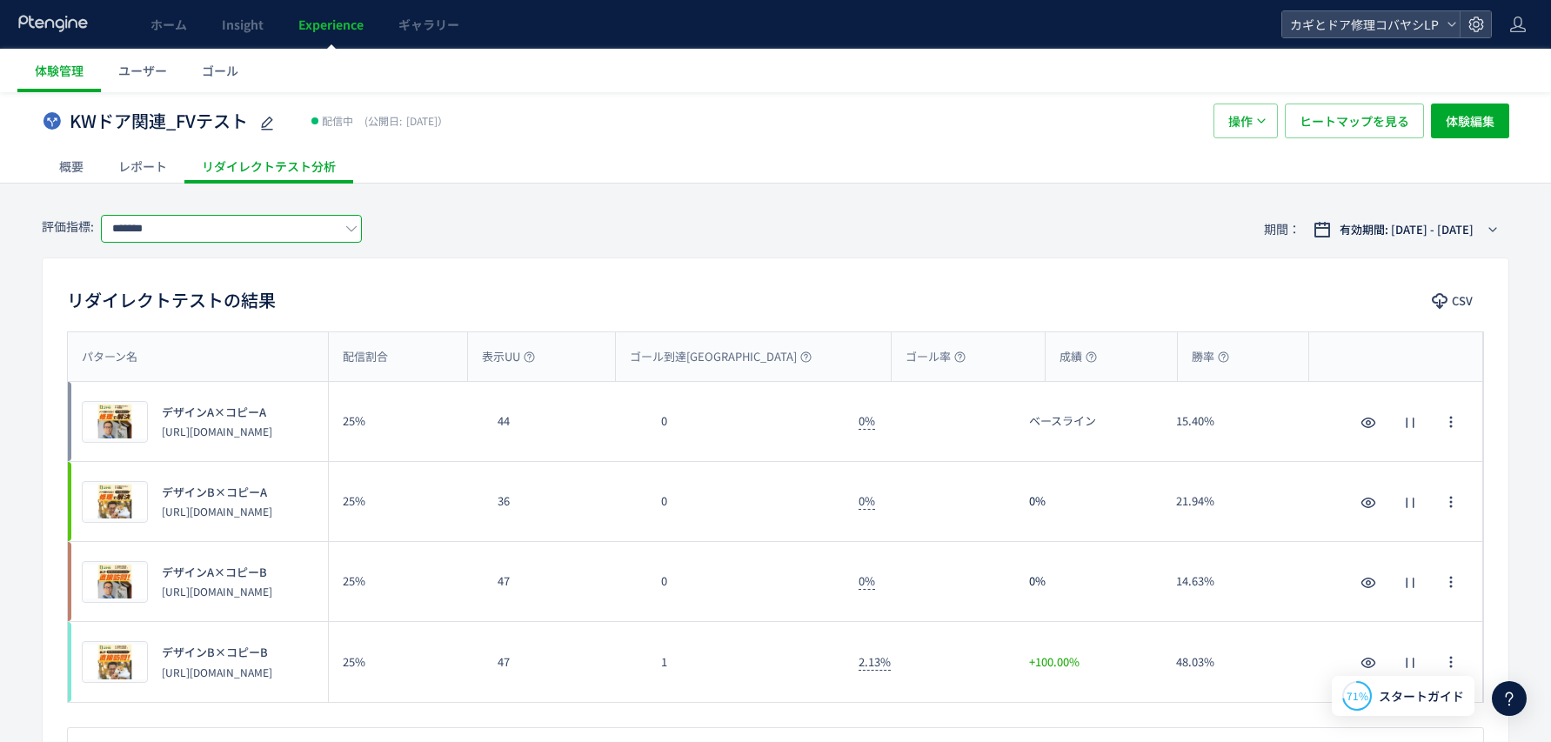
click at [219, 229] on input "*******" at bounding box center [231, 229] width 261 height 28
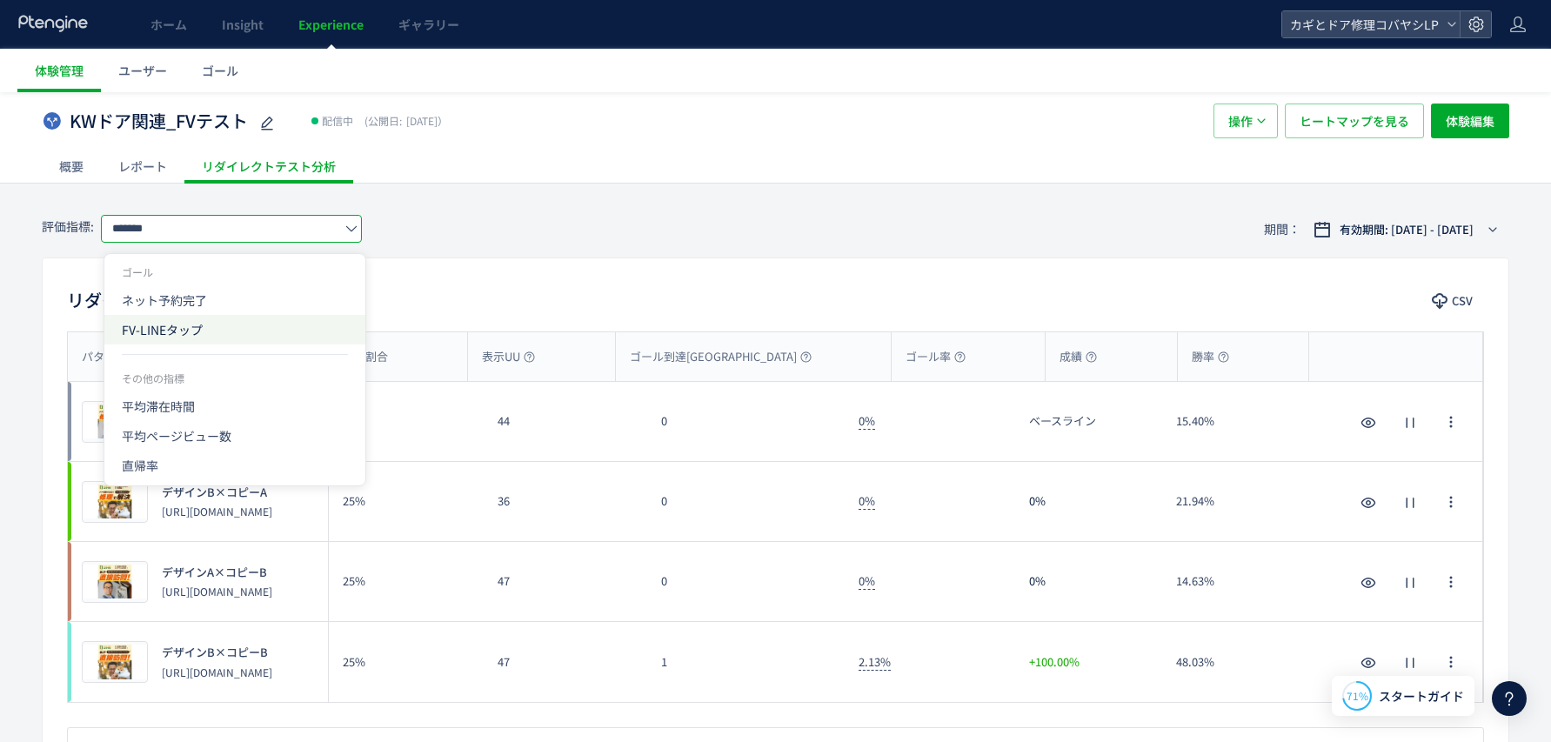
click at [198, 342] on span "FV-LINEタップ" at bounding box center [235, 330] width 226 height 30
type input "**********"
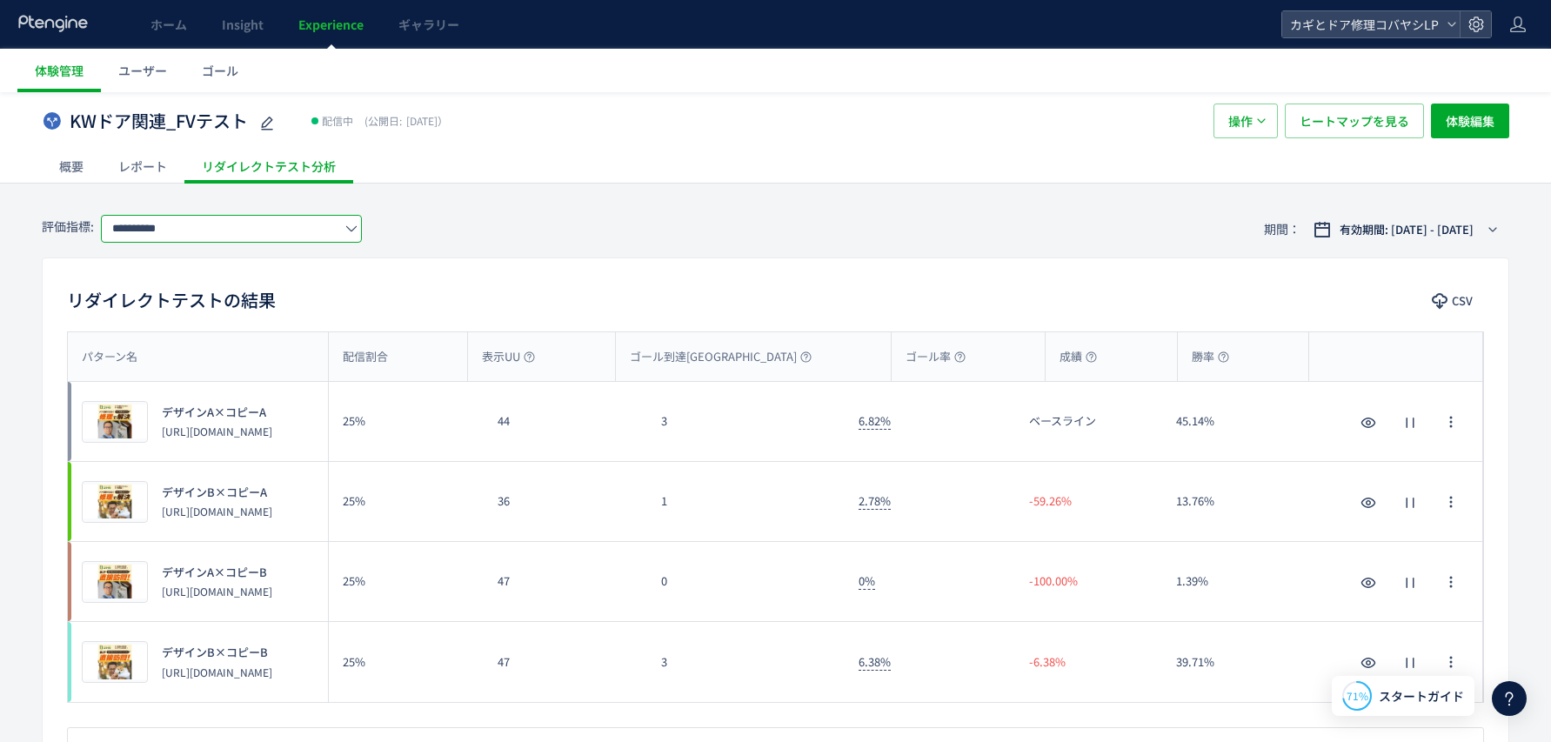
click at [1101, 692] on icon at bounding box center [1509, 698] width 21 height 21
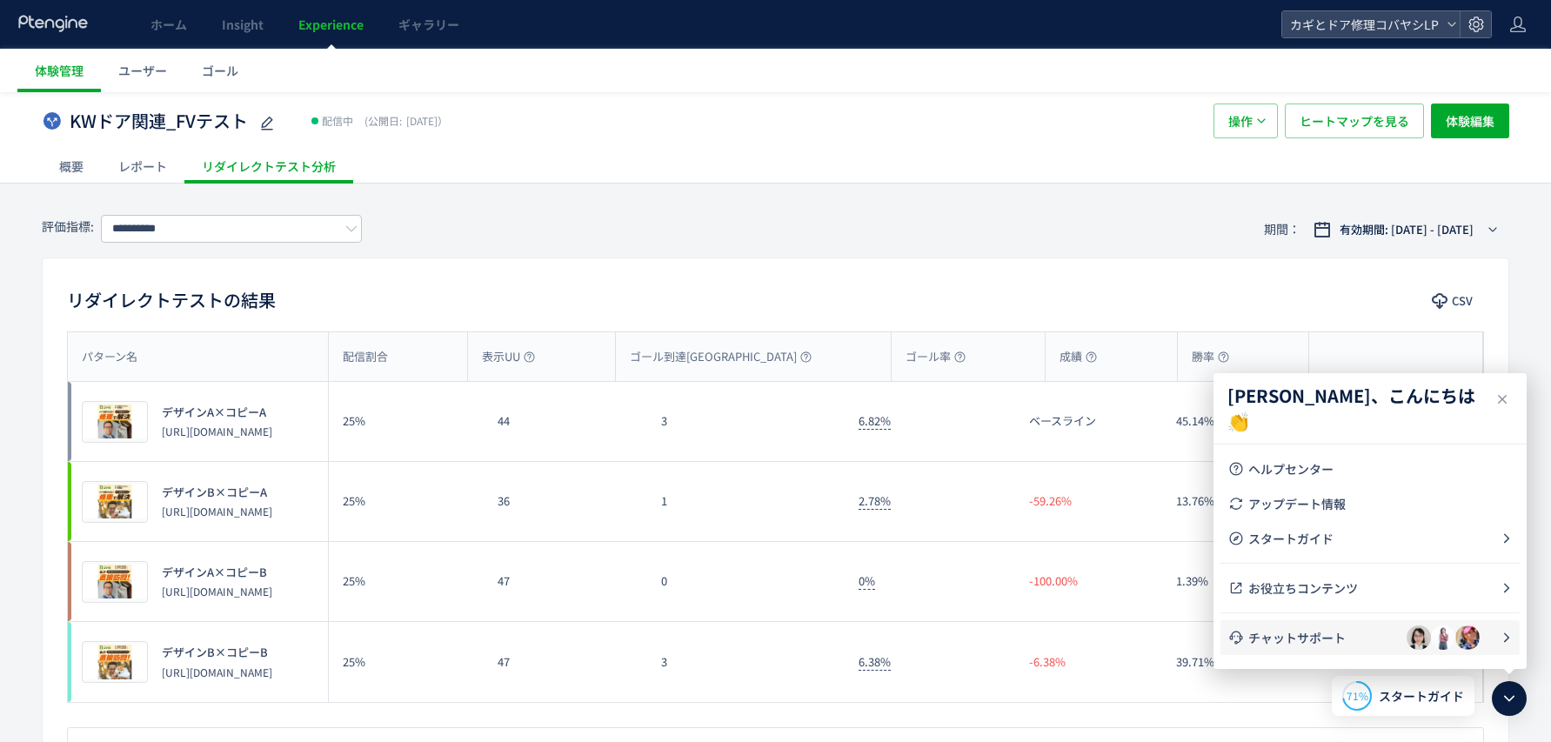
click at [1101, 647] on li "チャットサポート" at bounding box center [1370, 637] width 299 height 35
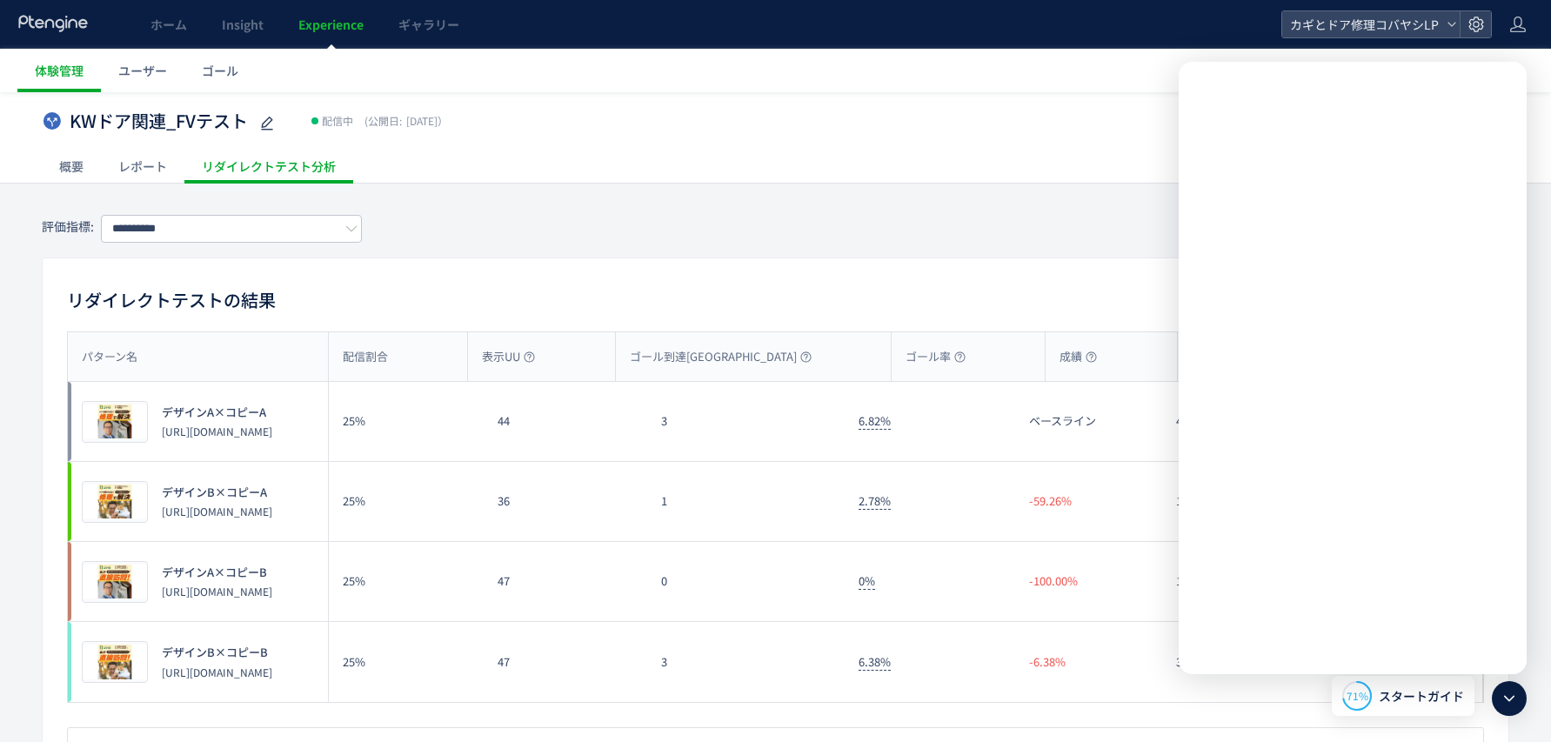
scroll to position [0, 0]
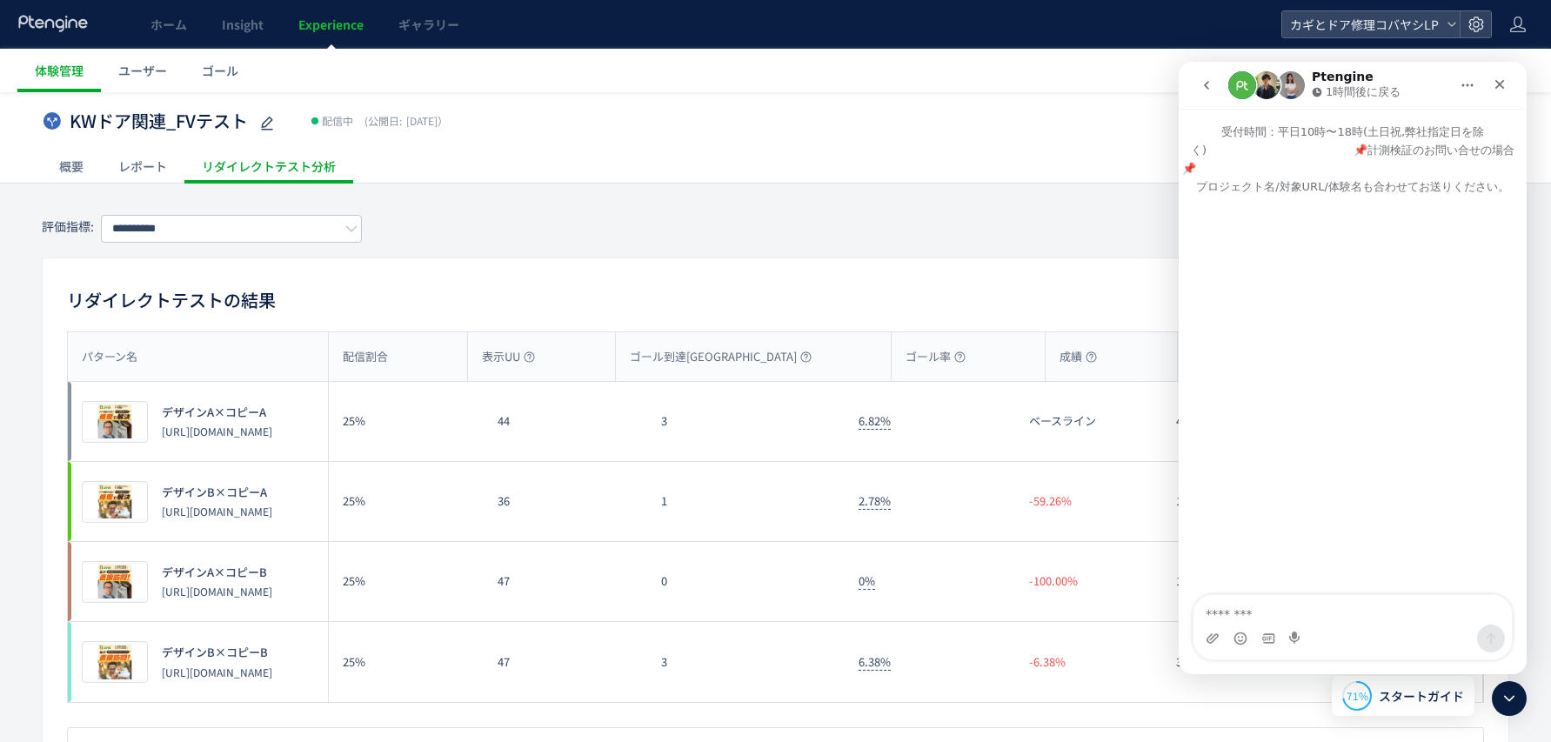
click at [1101, 88] on icon "go back" at bounding box center [1207, 85] width 14 height 14
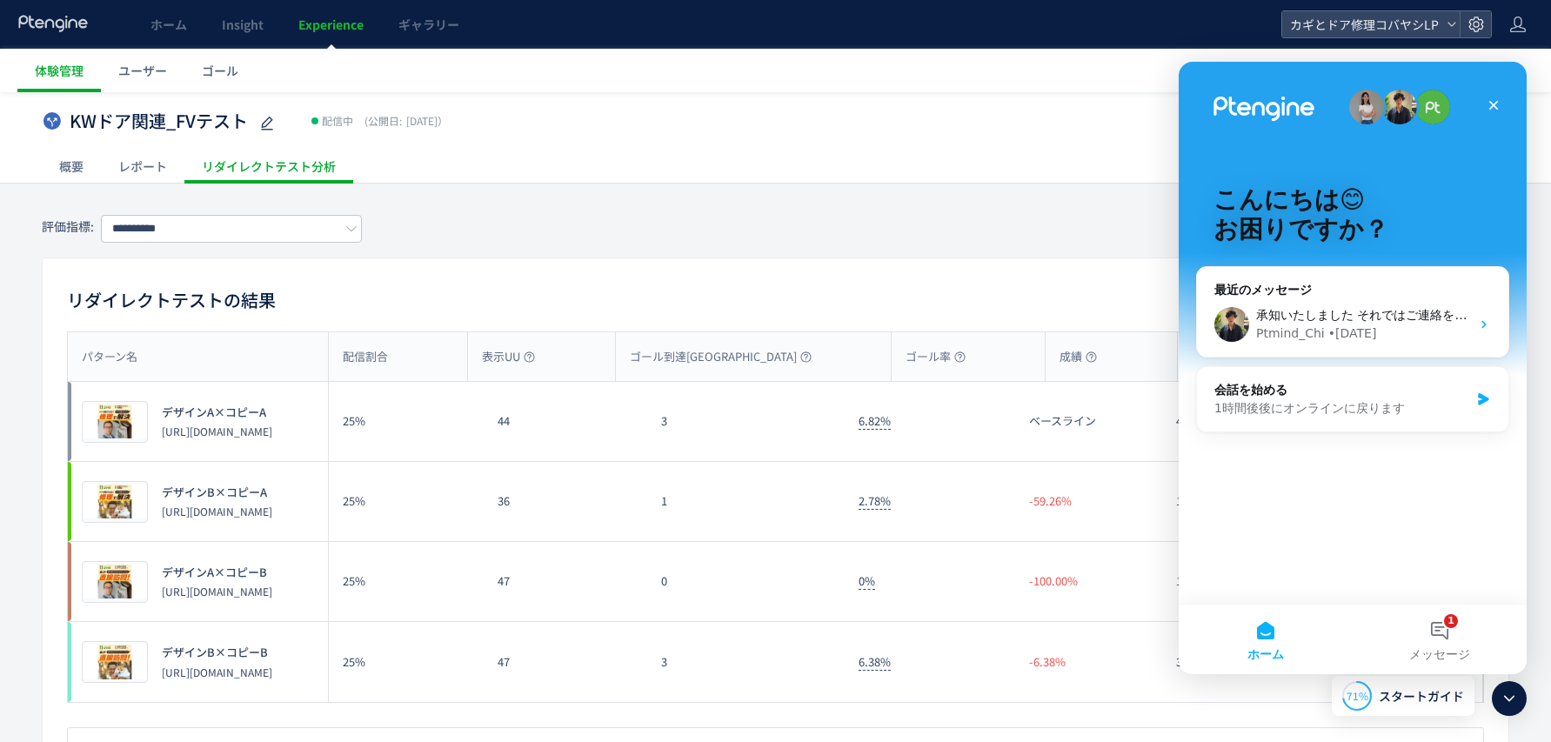
click at [1101, 358] on div "こんにちは😊 お困りですか？" at bounding box center [1352, 218] width 313 height 313
click at [1101, 333] on div "Ptmind_Chi" at bounding box center [1290, 334] width 69 height 18
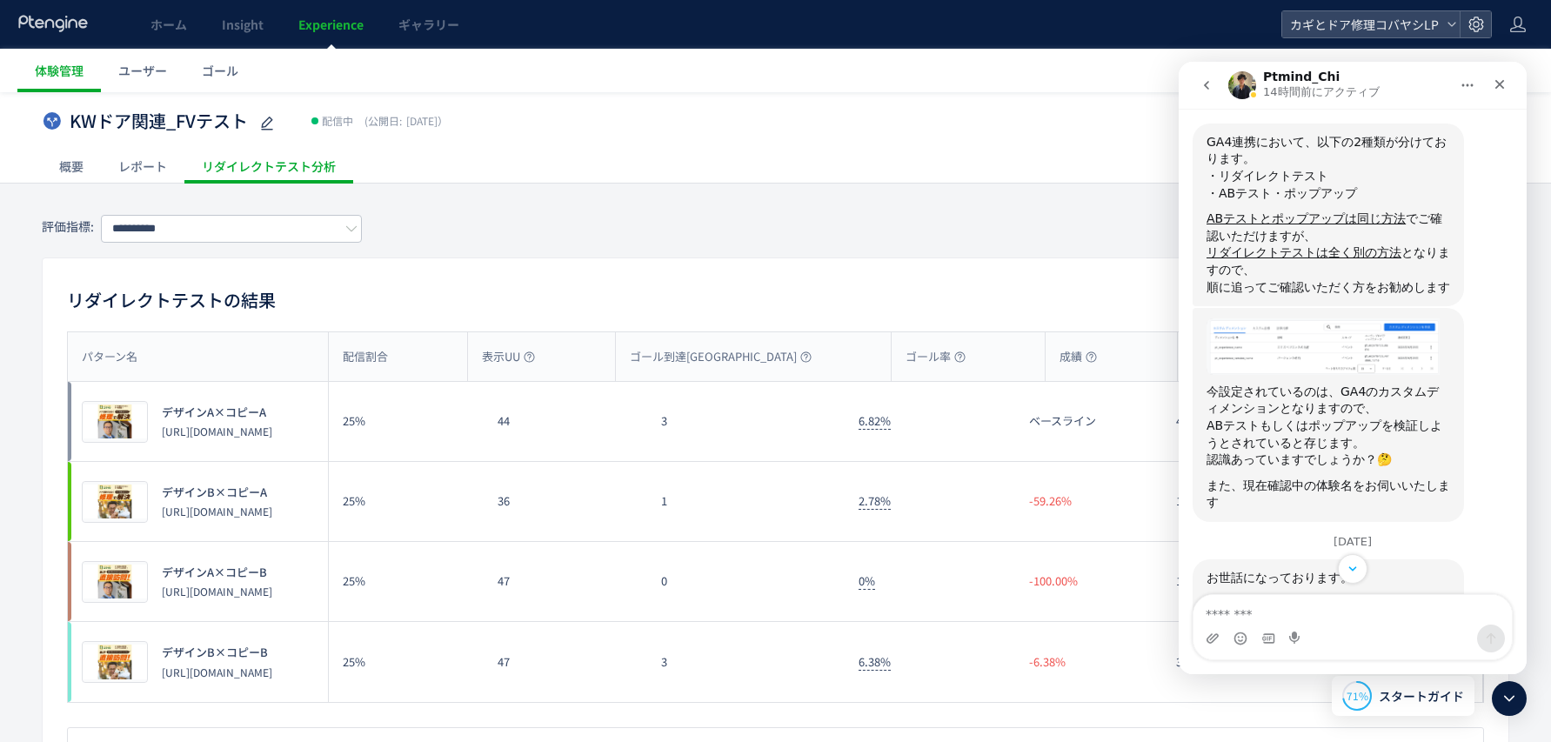
scroll to position [4556, 0]
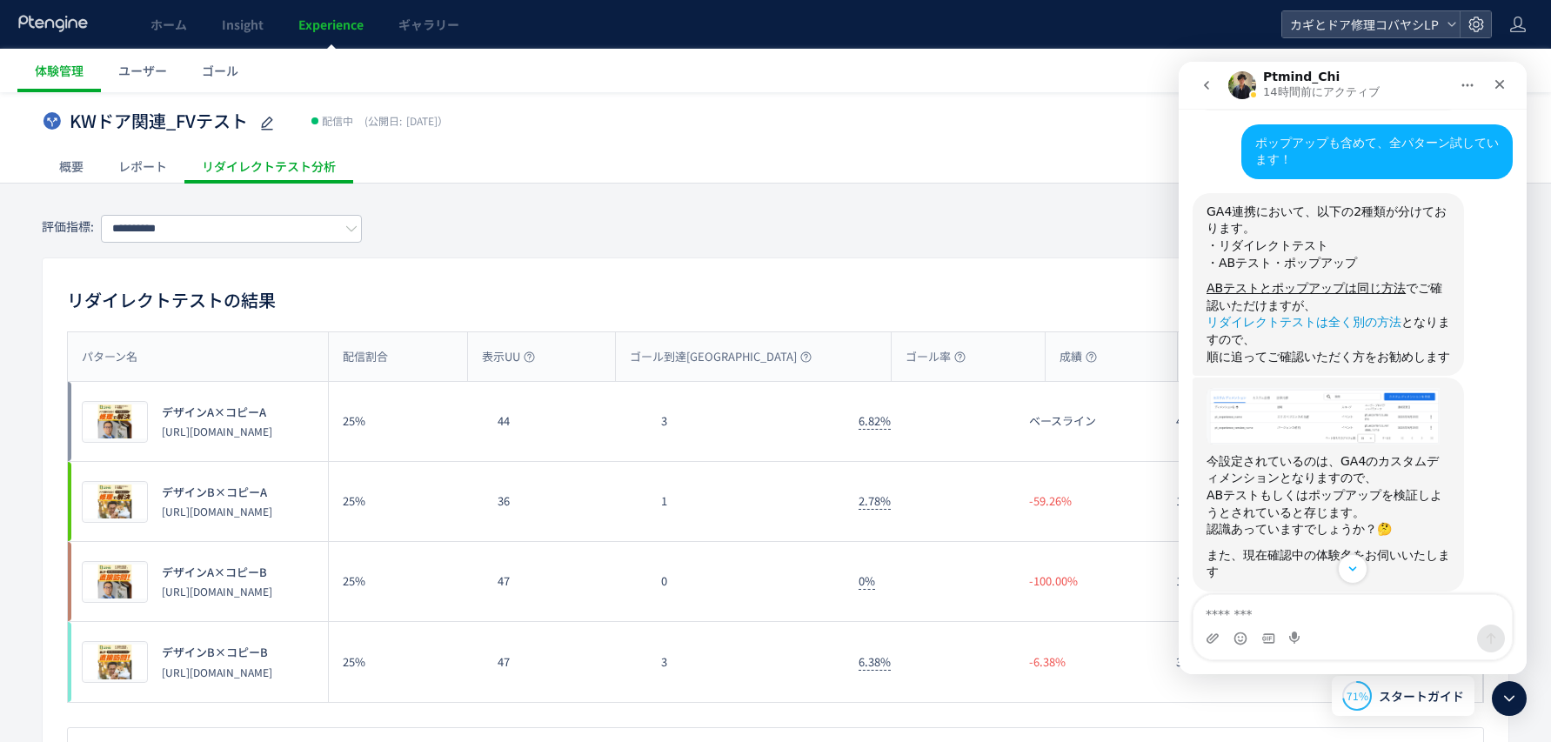
click at [1101, 329] on link "リダイレクトテストは全く別の方法" at bounding box center [1304, 322] width 195 height 14
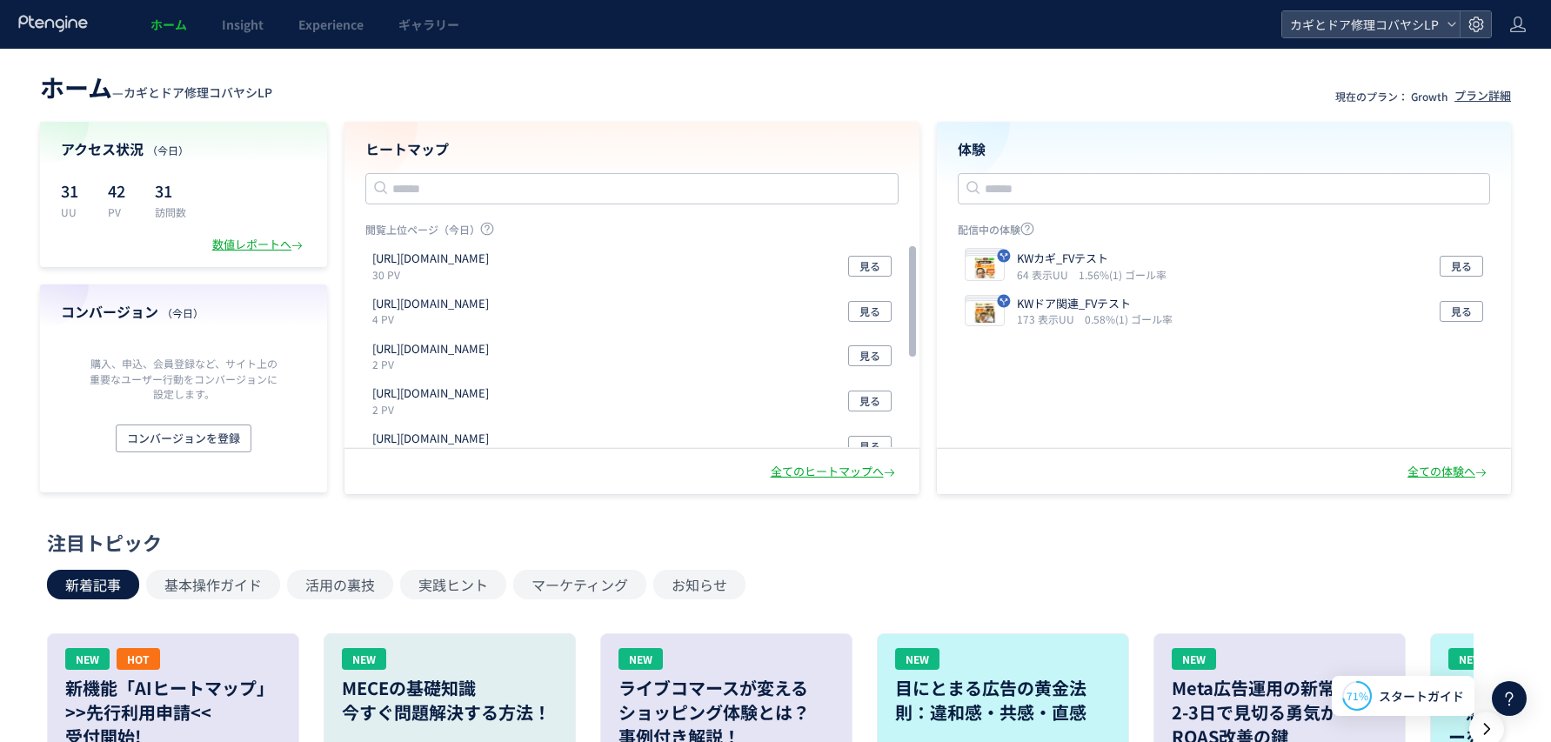
click at [1505, 692] on icon at bounding box center [1509, 698] width 21 height 21
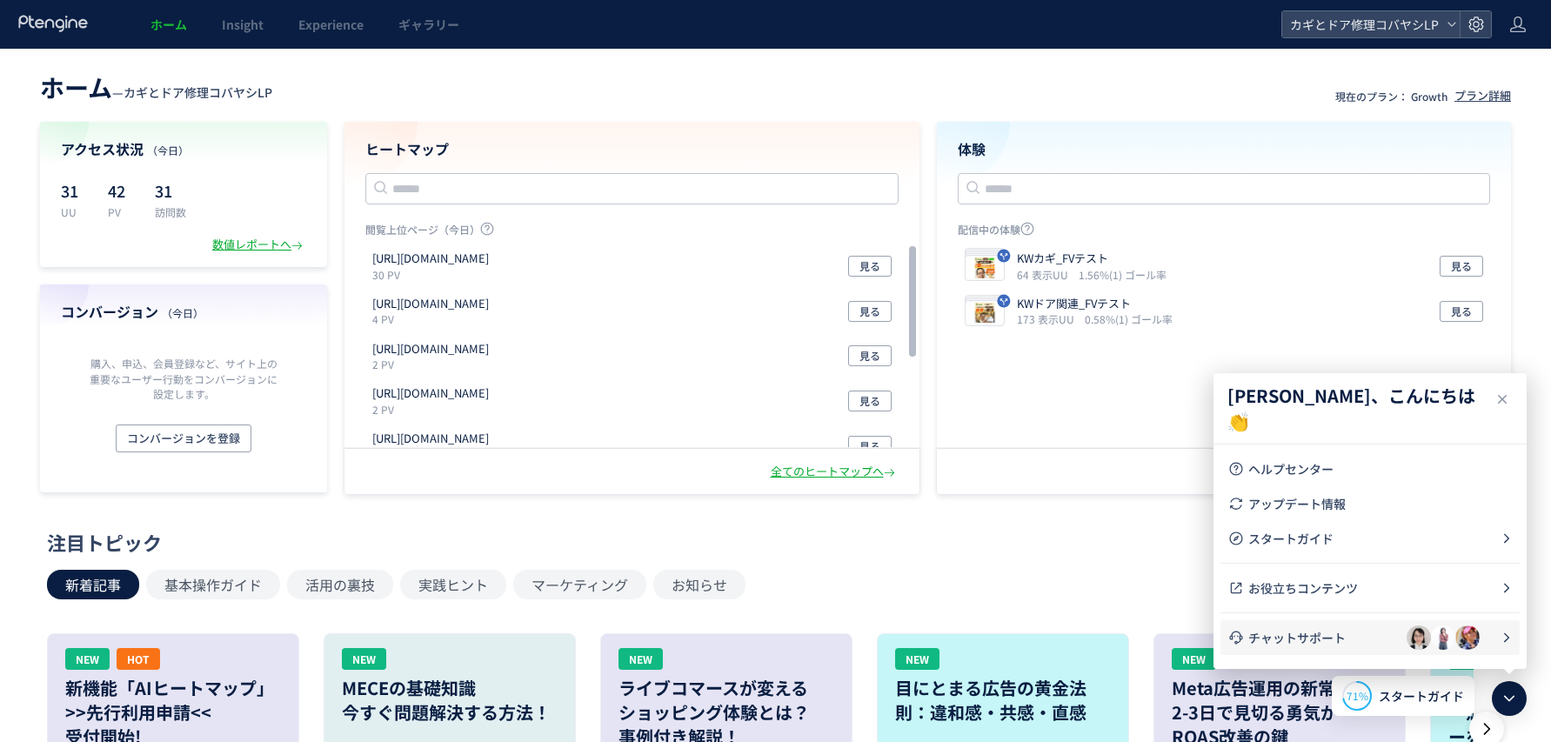
click at [1361, 644] on span "チャットサポート" at bounding box center [1328, 637] width 158 height 17
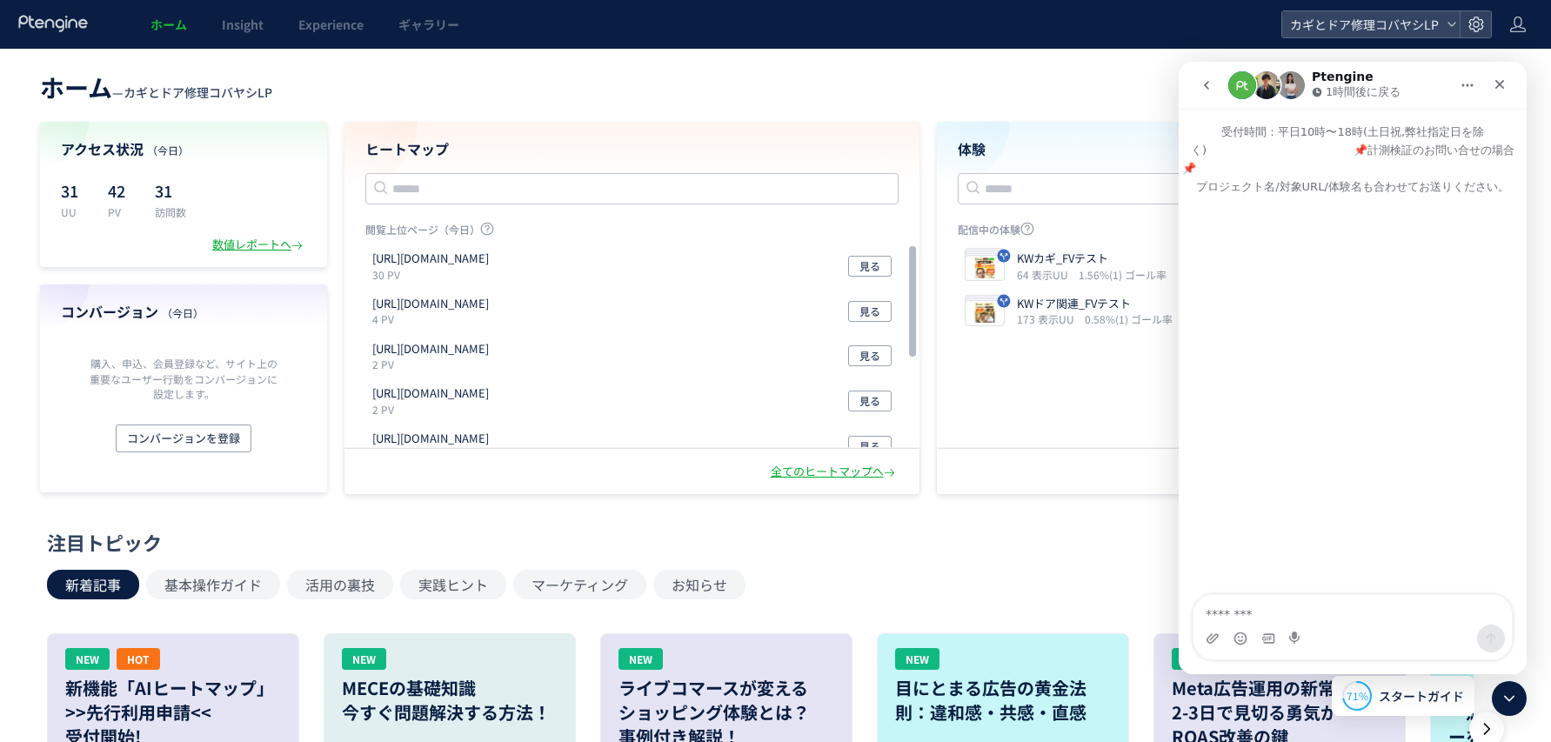
click at [1204, 91] on button "go back" at bounding box center [1206, 85] width 33 height 33
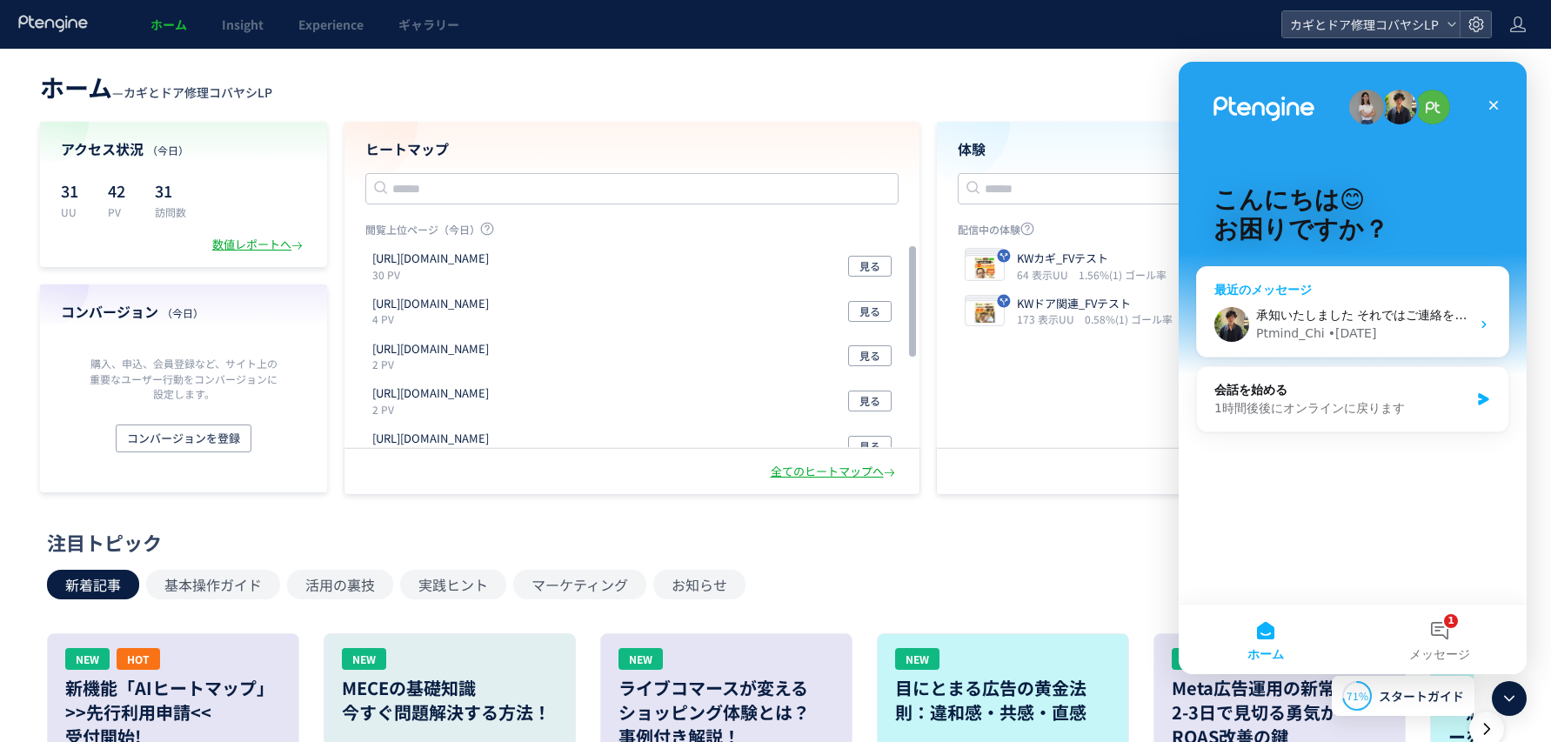
click at [1303, 313] on span "承知いたしました それではご連絡をお待ちしております。" at bounding box center [1416, 315] width 320 height 14
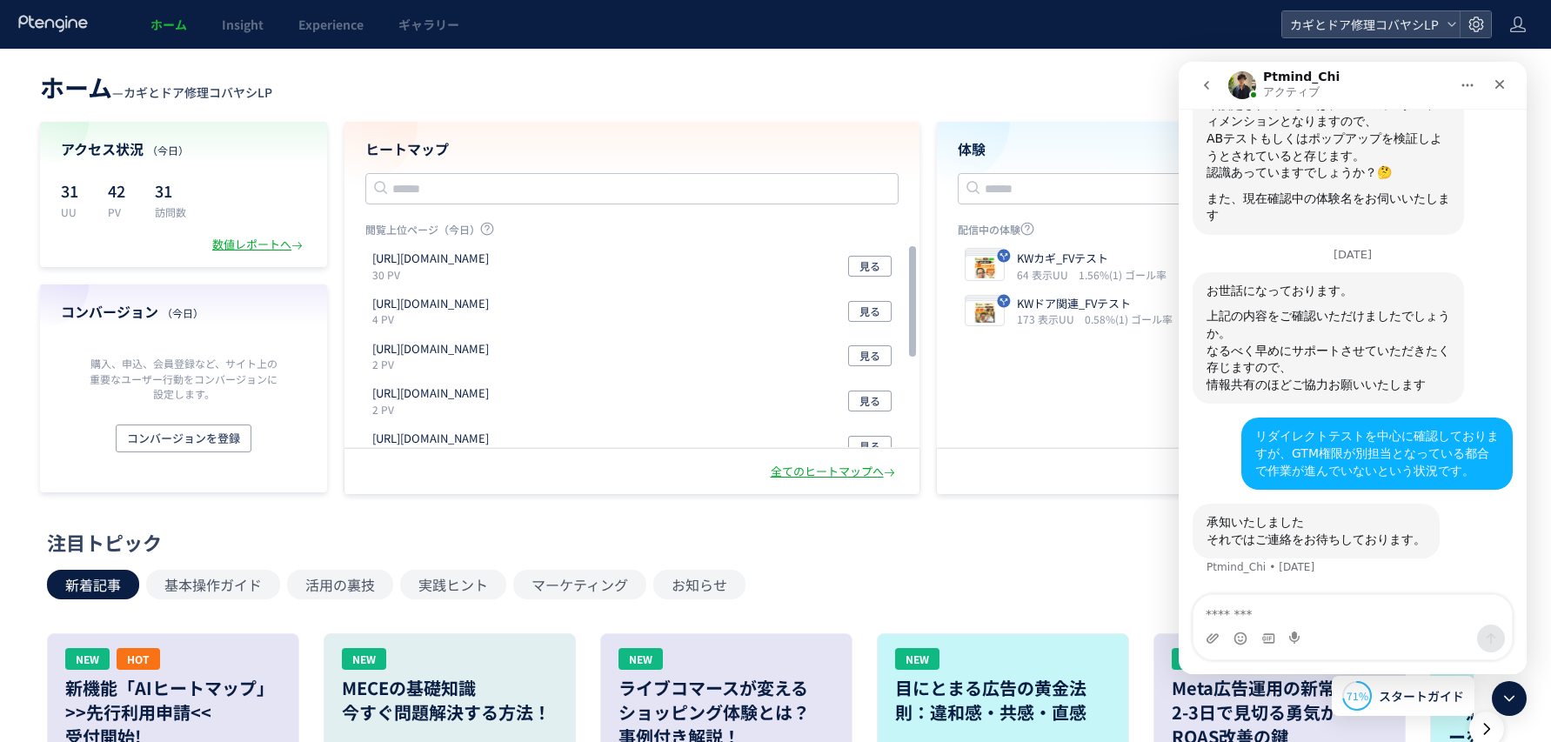
click at [1273, 611] on textarea "メッセージ..." at bounding box center [1353, 610] width 318 height 30
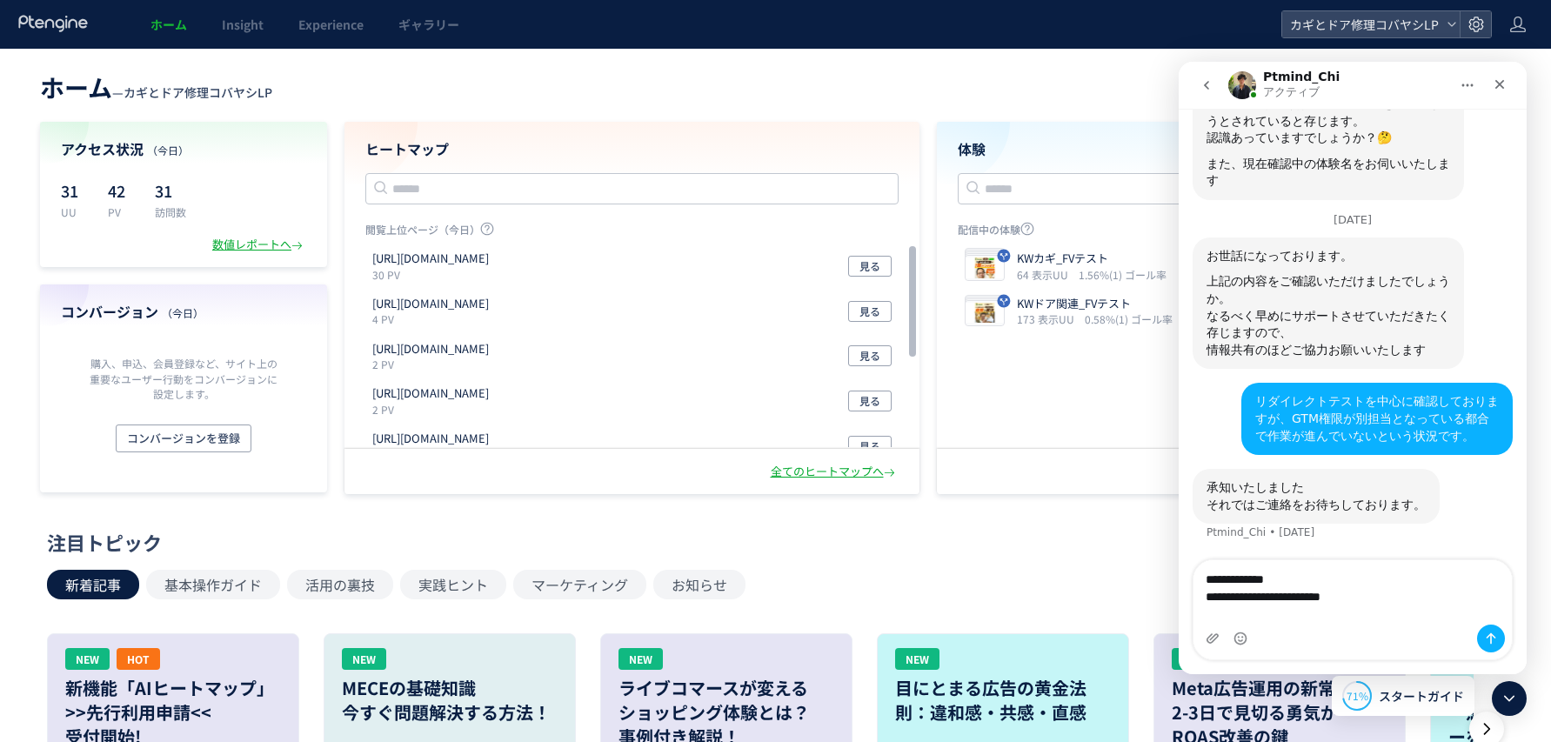
scroll to position [4999, 0]
type textarea "**********"
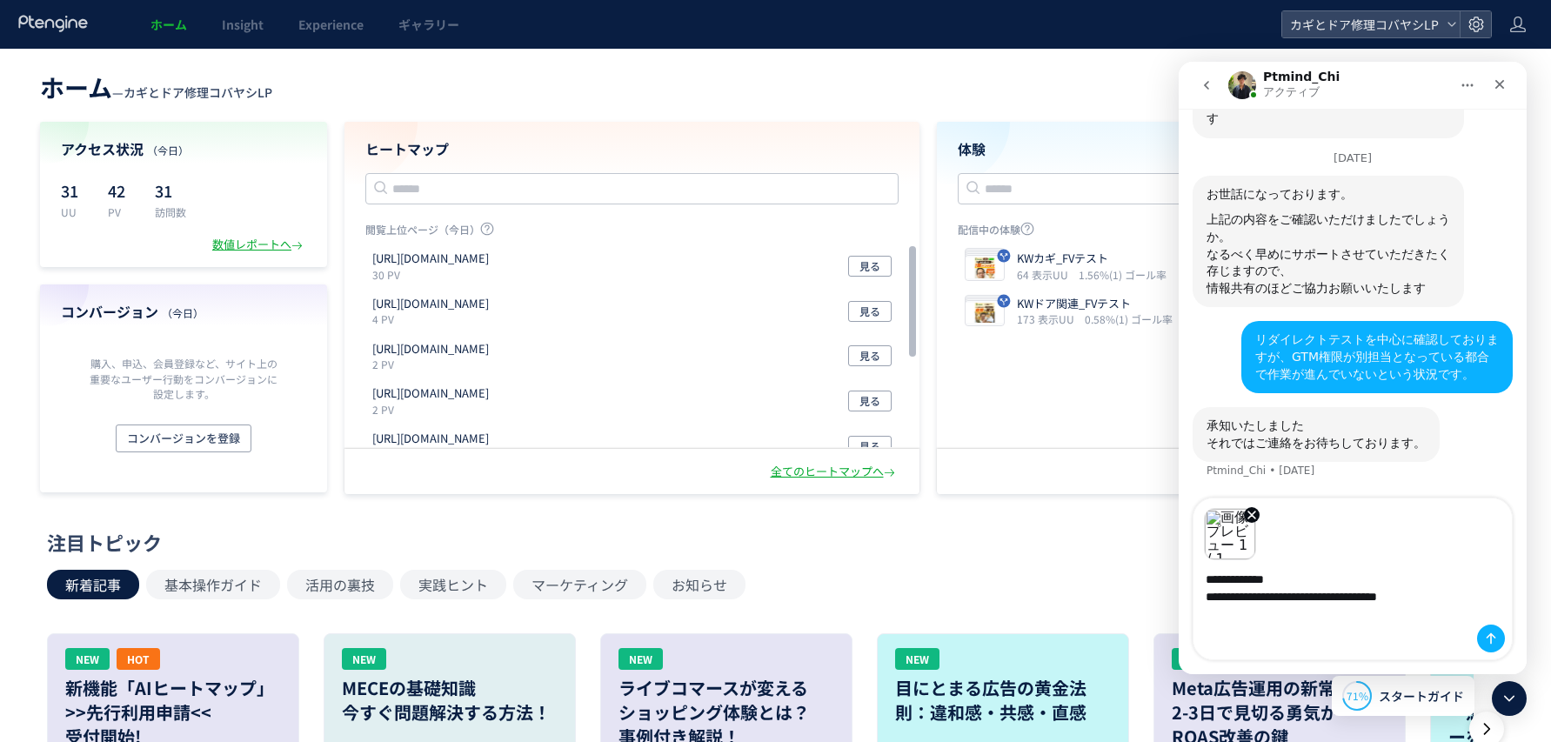
scroll to position [5061, 0]
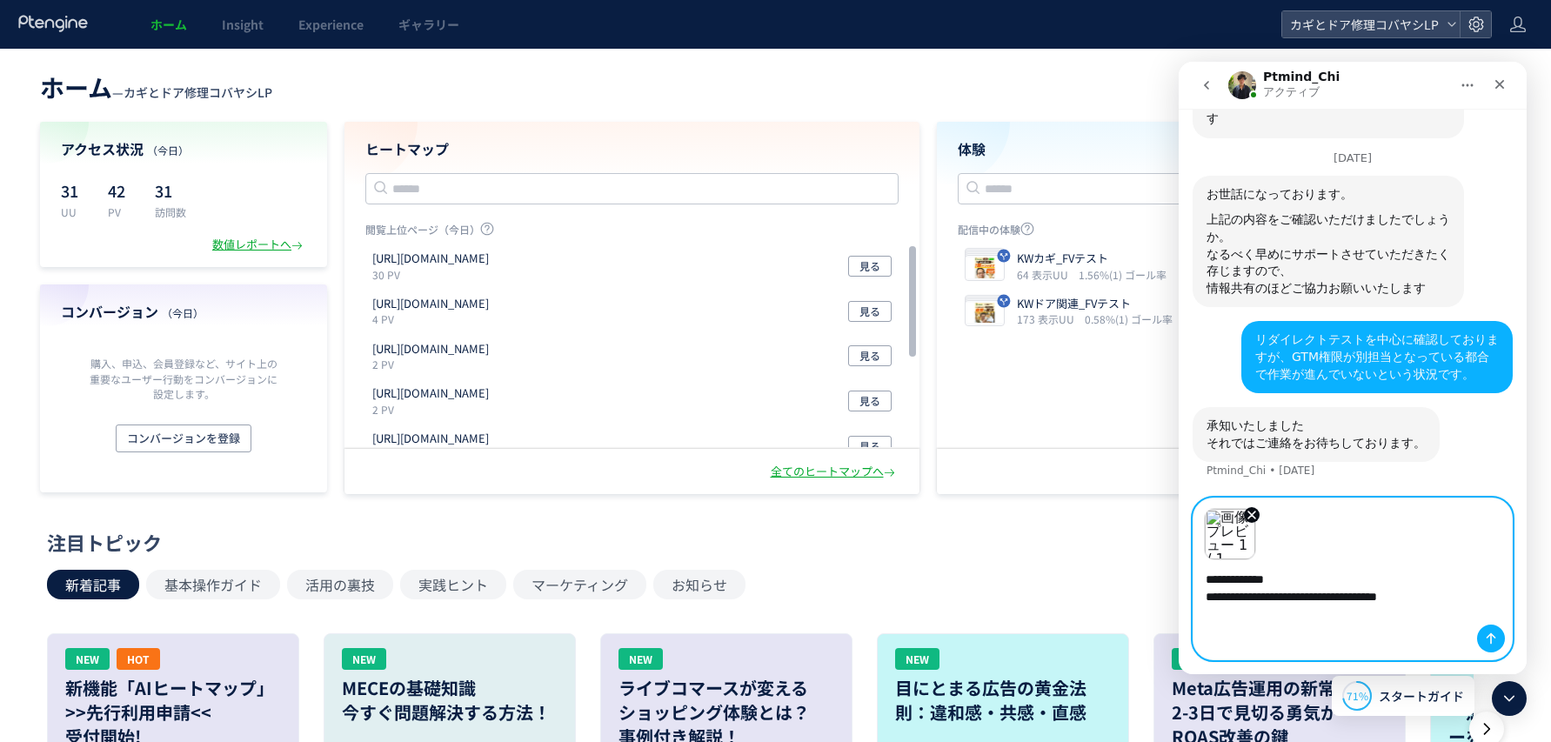
paste textarea "**********"
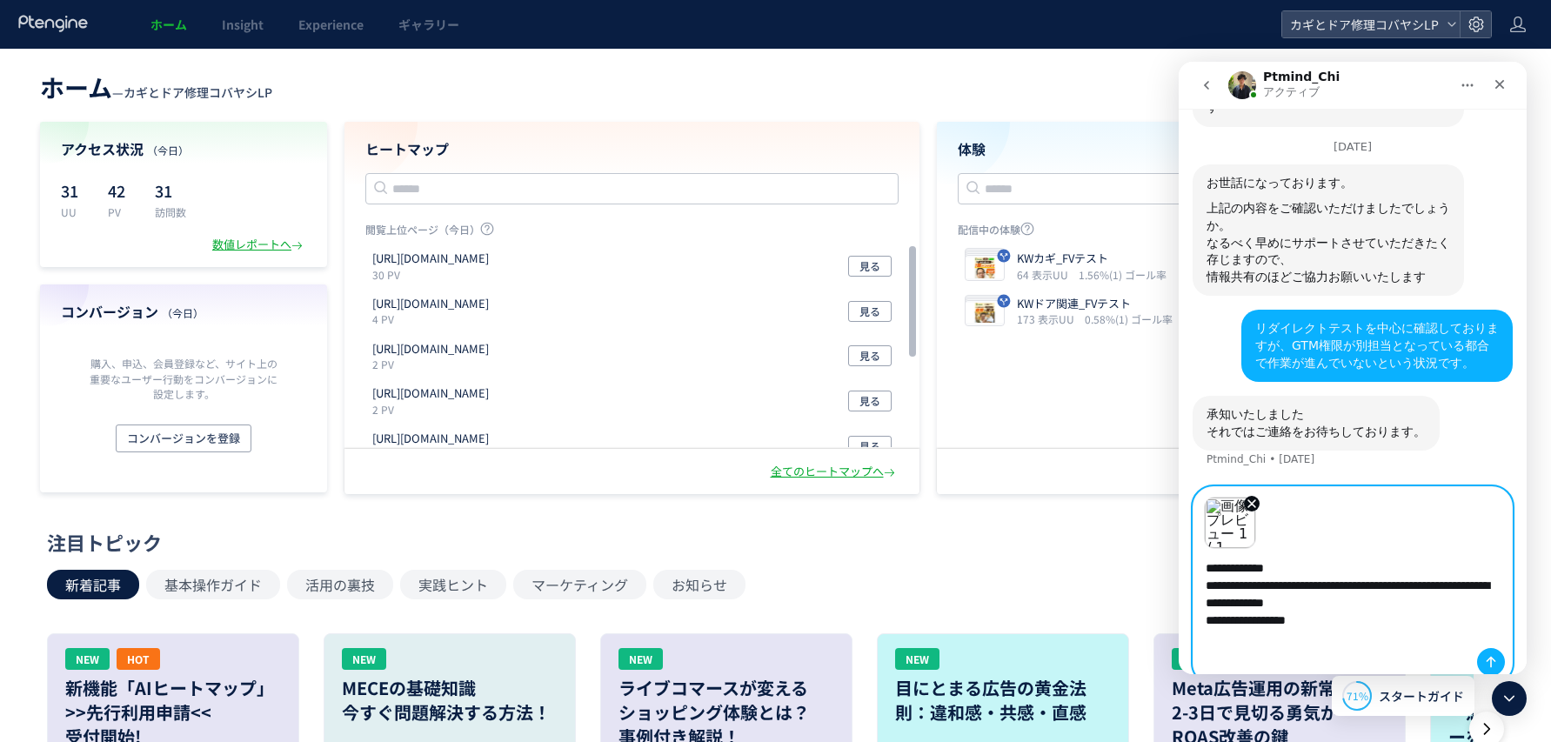
type textarea "**********"
click at [1494, 656] on icon "メッセージを送信…" at bounding box center [1491, 662] width 14 height 14
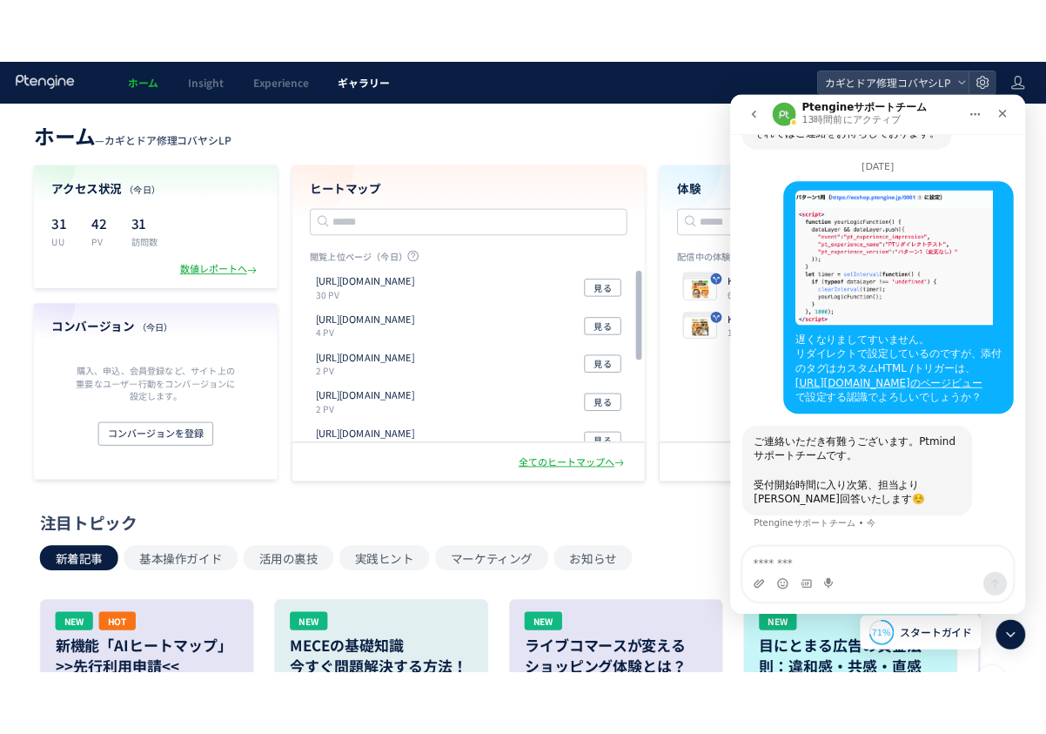
scroll to position [5412, 0]
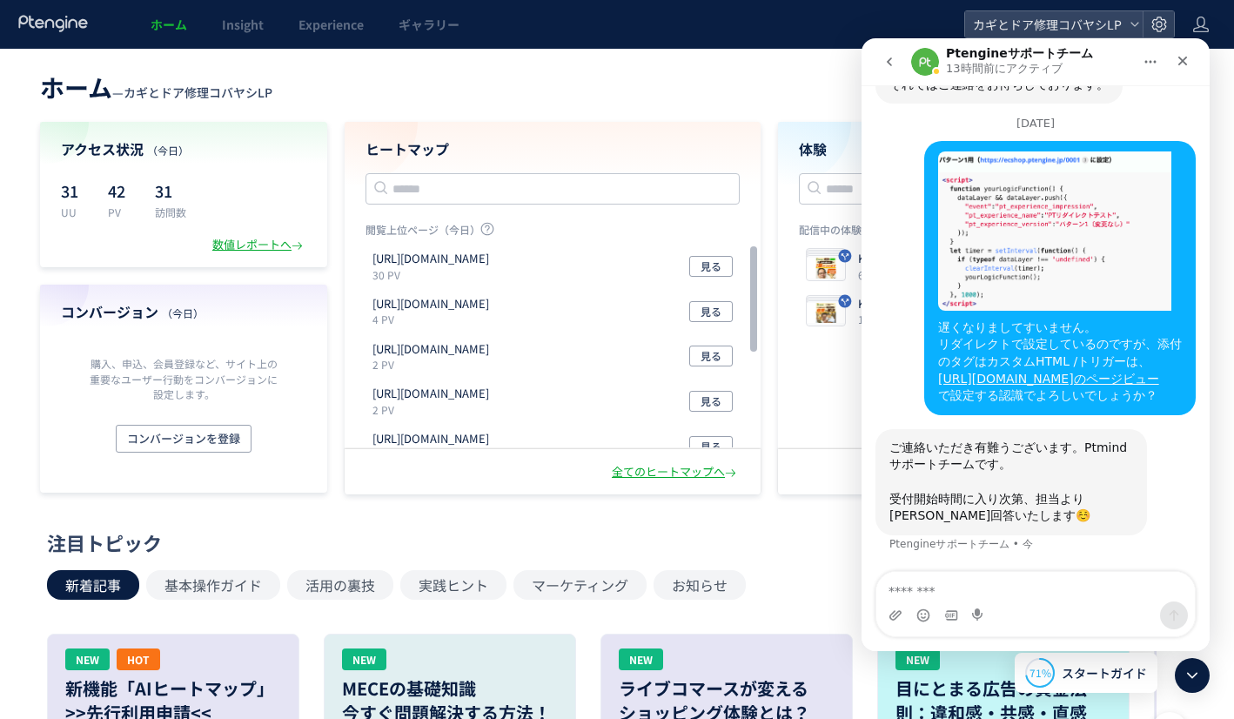
click at [660, 97] on header "ホーム — カギとドア修理コバヤシLP 現在のプラン： Growth プラン詳細" at bounding box center [617, 85] width 1154 height 38
click at [481, 75] on header "ホーム — カギとドア修理コバヤシLP 現在のプラン： Growth プラン詳細" at bounding box center [617, 85] width 1154 height 38
